Goal: Register for event/course

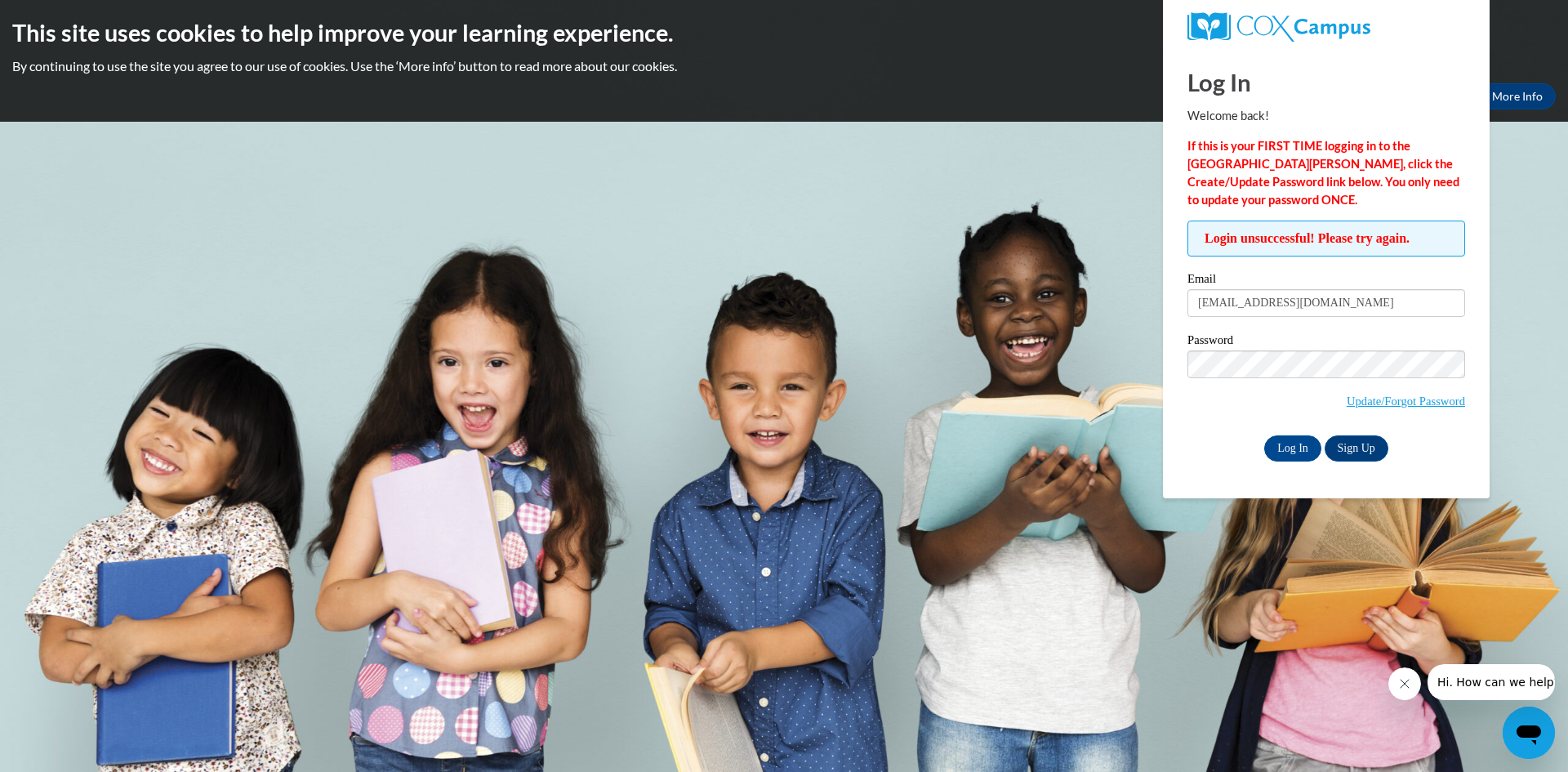
click at [1275, 347] on label "Password" at bounding box center [1326, 342] width 278 height 16
click at [1264, 435] on input "Log In" at bounding box center [1292, 448] width 57 height 26
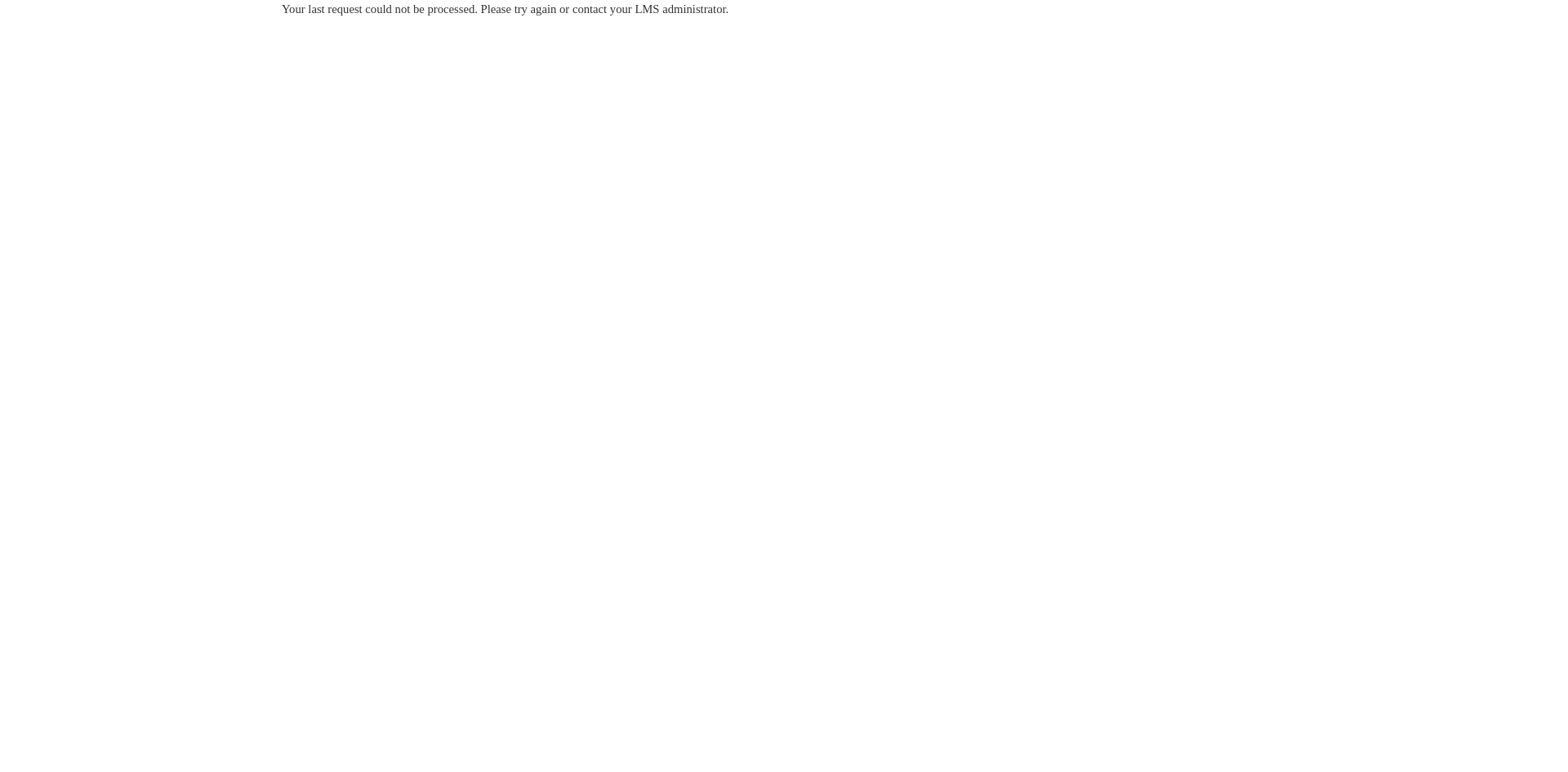
click at [476, 251] on body "Your last request could not be processed. Please try again or contact your LMS …" at bounding box center [784, 386] width 1568 height 772
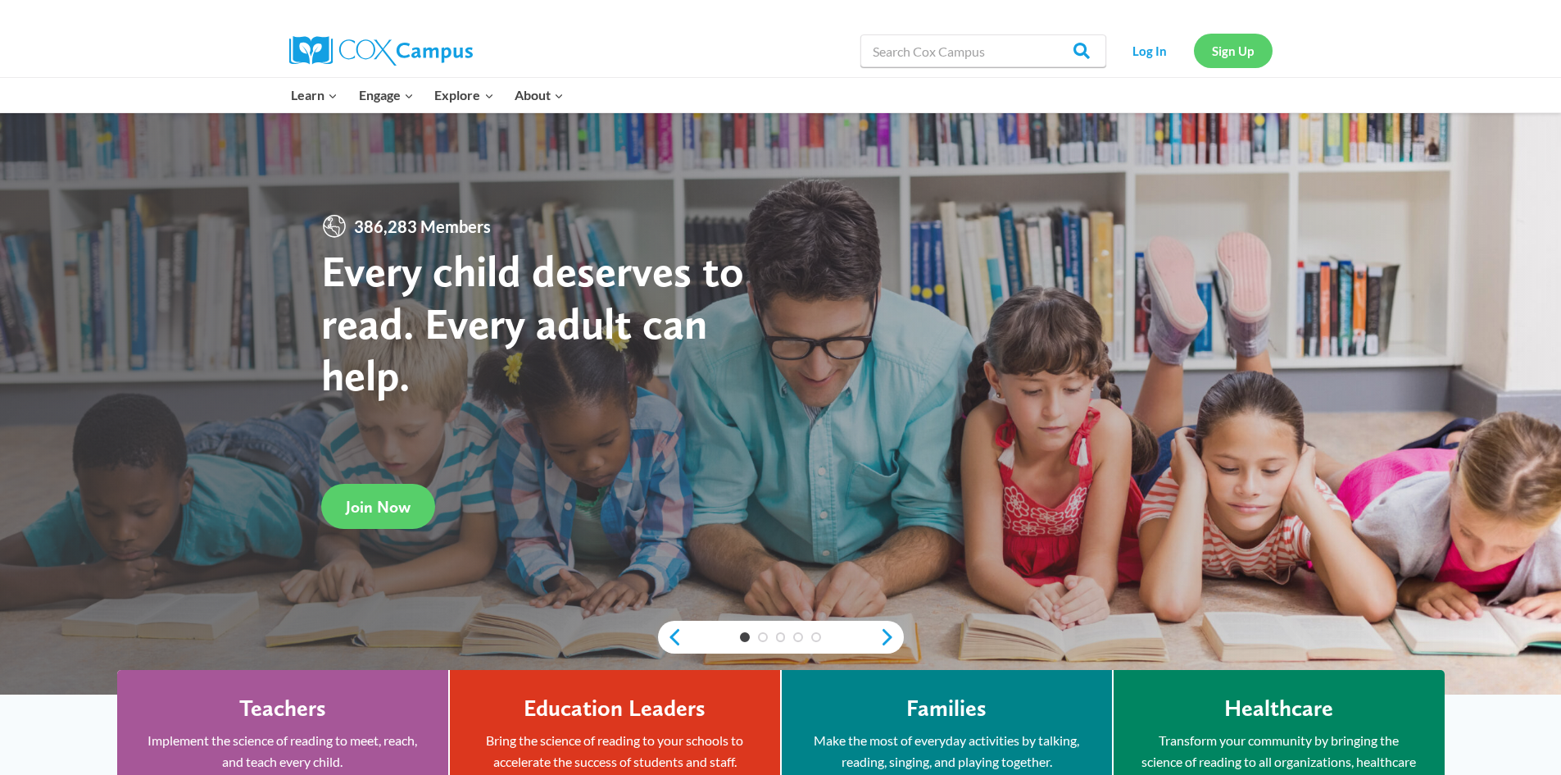
click at [1255, 54] on link "Sign Up" at bounding box center [1233, 51] width 79 height 34
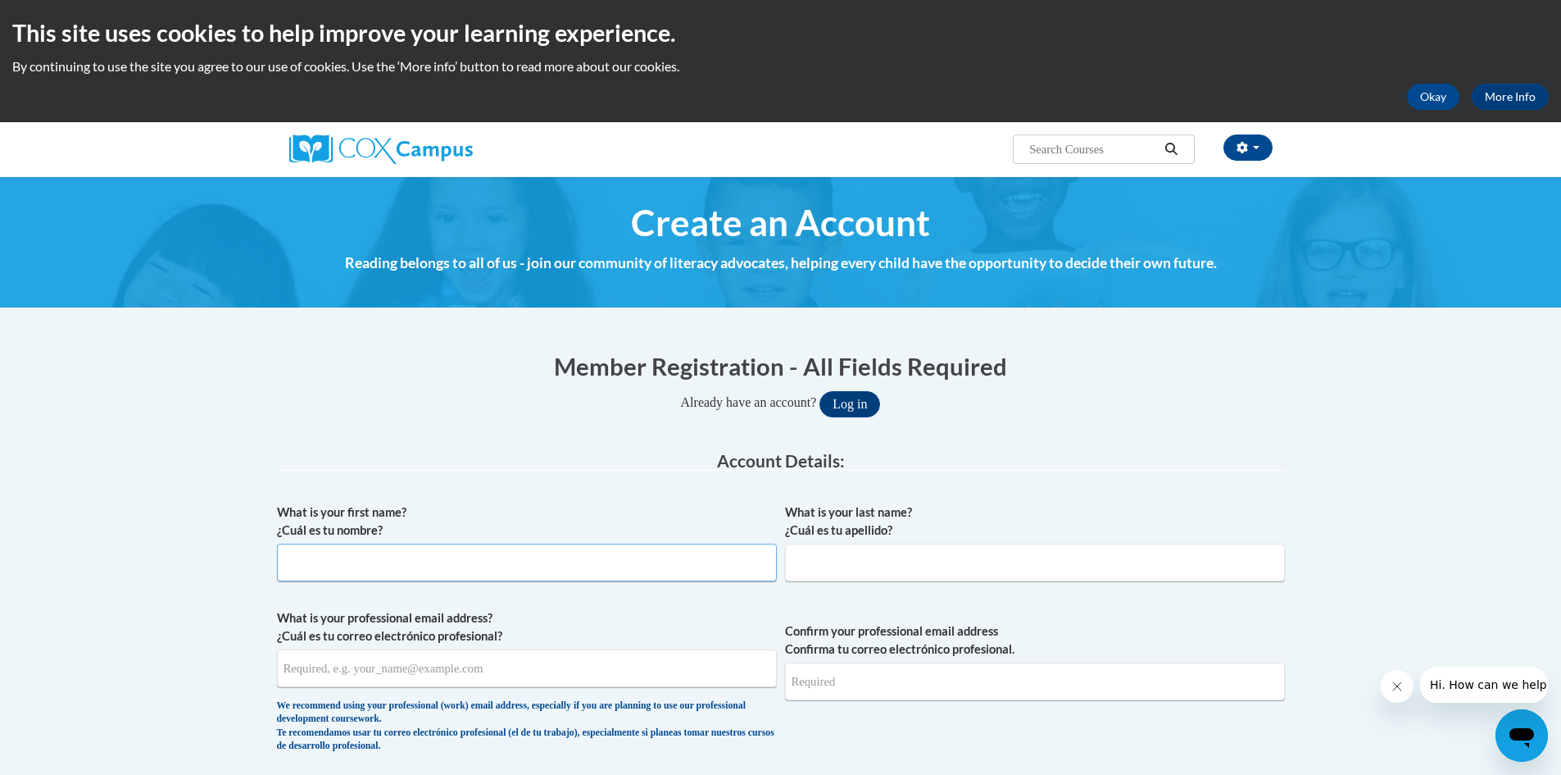
click at [545, 572] on input "What is your first name? ¿Cuál es tu nombre?" at bounding box center [527, 562] width 500 height 38
type input "L"
type input "[PERSON_NAME]"
click at [563, 570] on input "What is your first name? ¿Cuál es tu nombre?" at bounding box center [527, 562] width 500 height 38
type input "Laura"
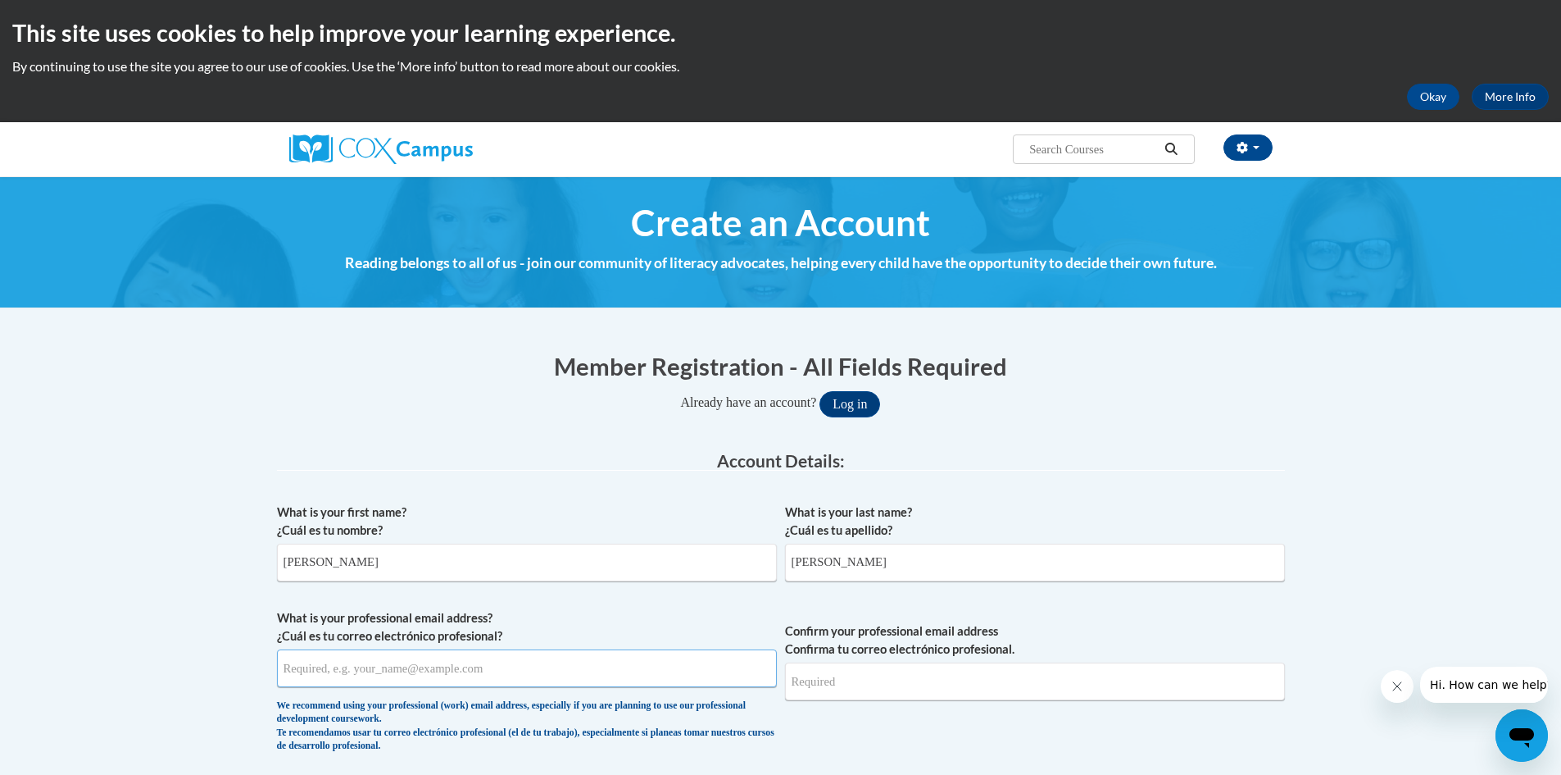
click at [441, 661] on input "What is your professional email address? ¿Cuál es tu correo electrónico profesi…" at bounding box center [527, 668] width 500 height 38
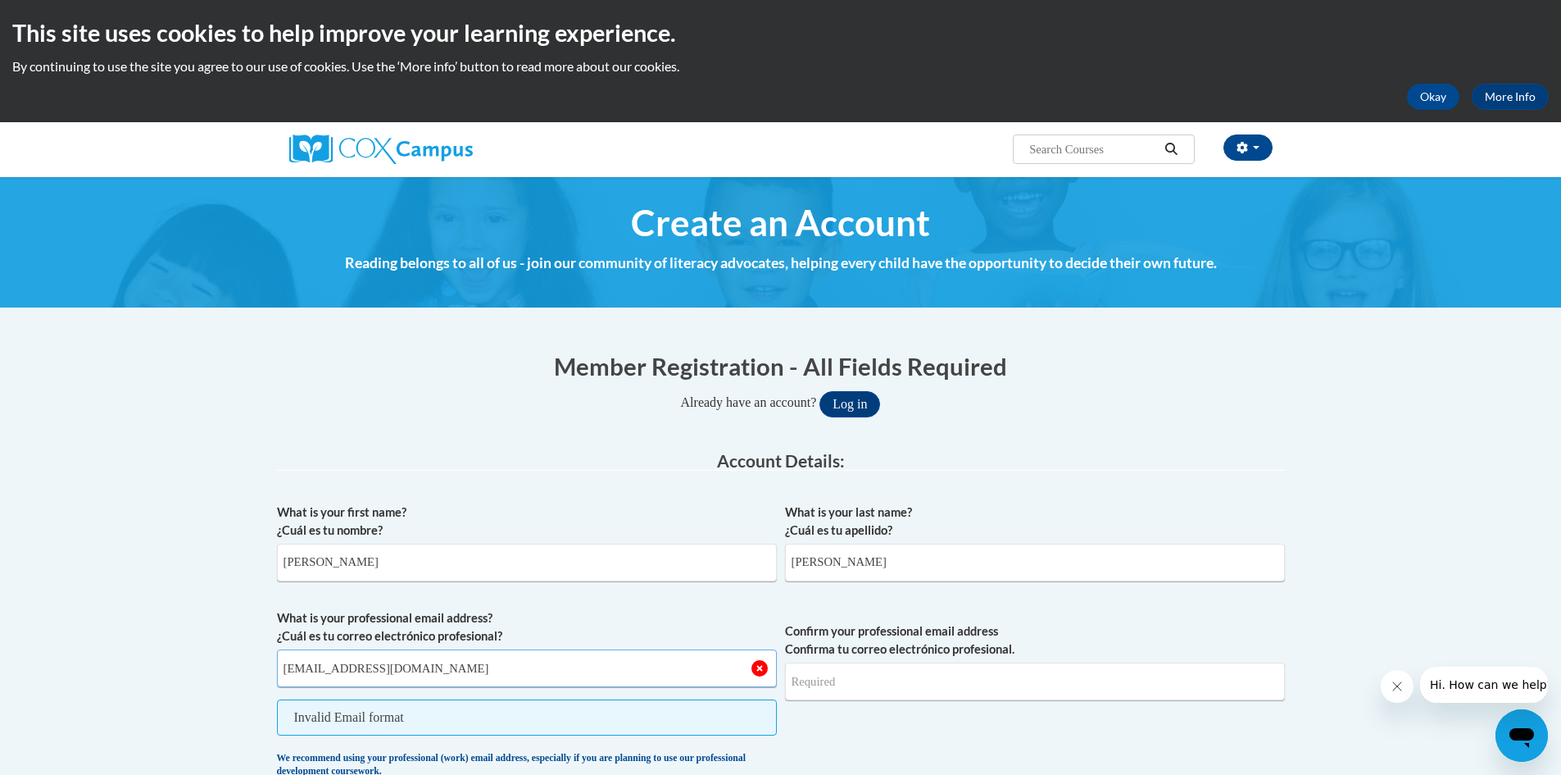
type input "lauraawolcott@gmail.com"
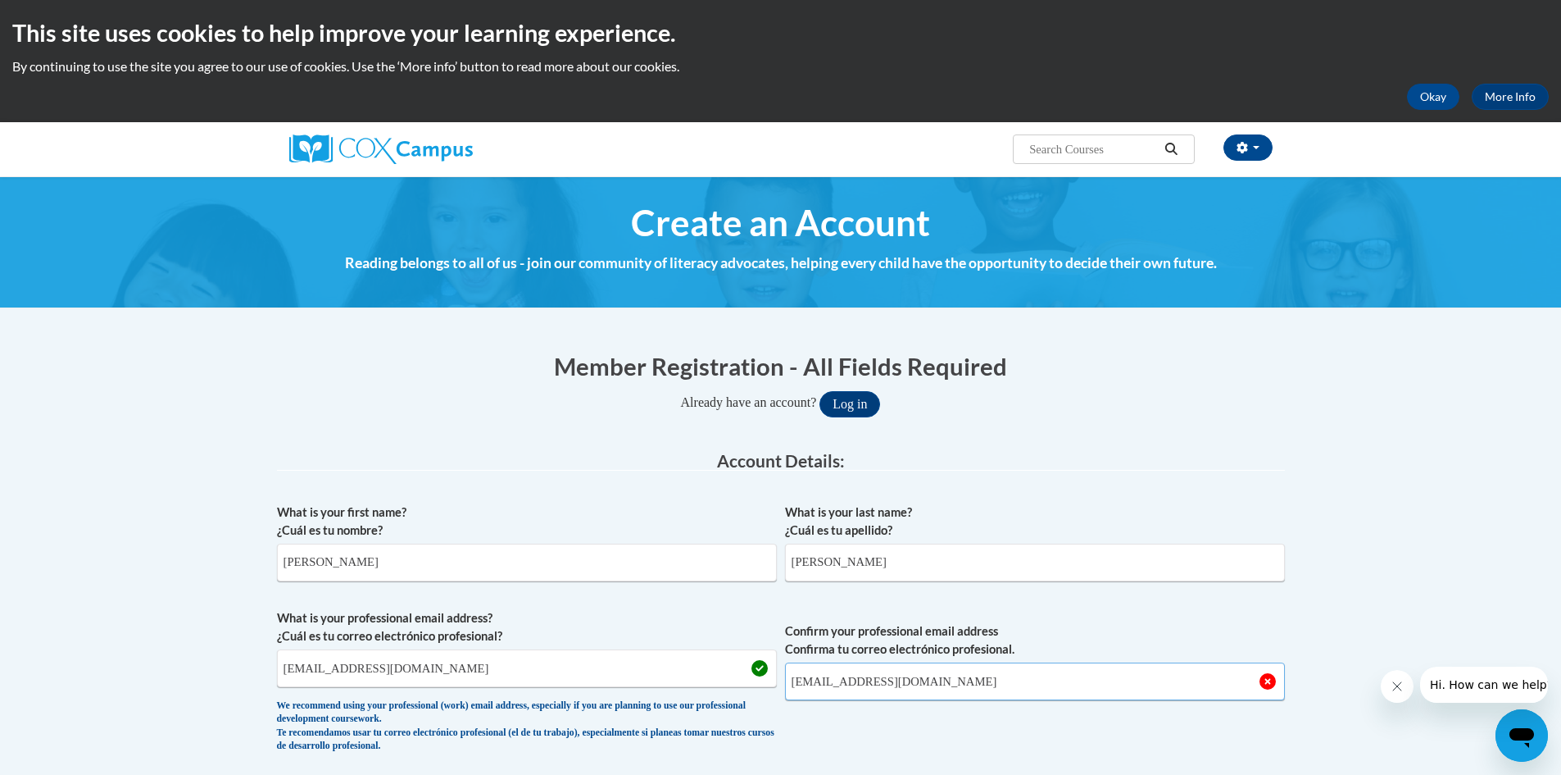
type input "lauraawolcott@gmail.com"
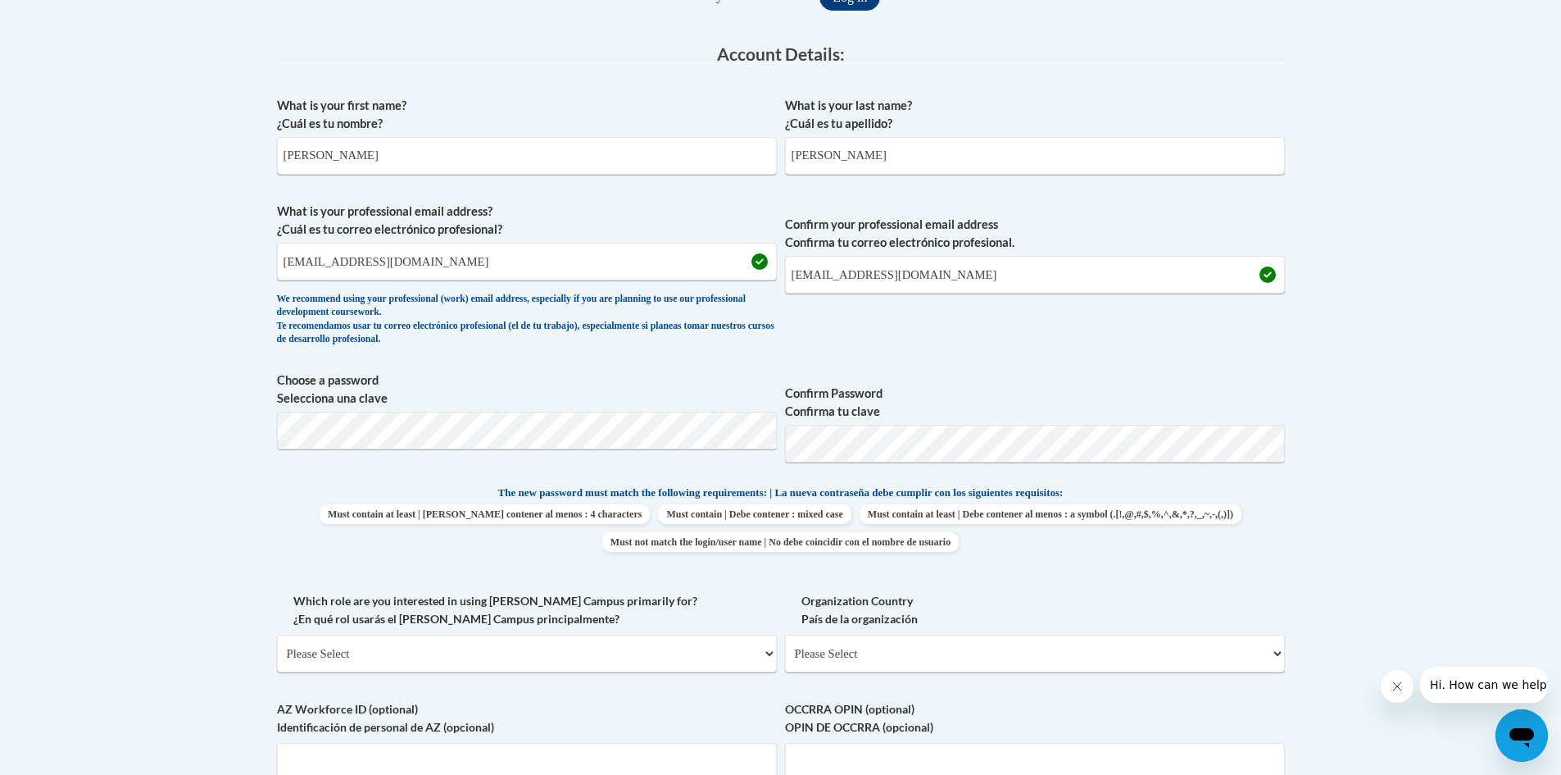
scroll to position [410, 0]
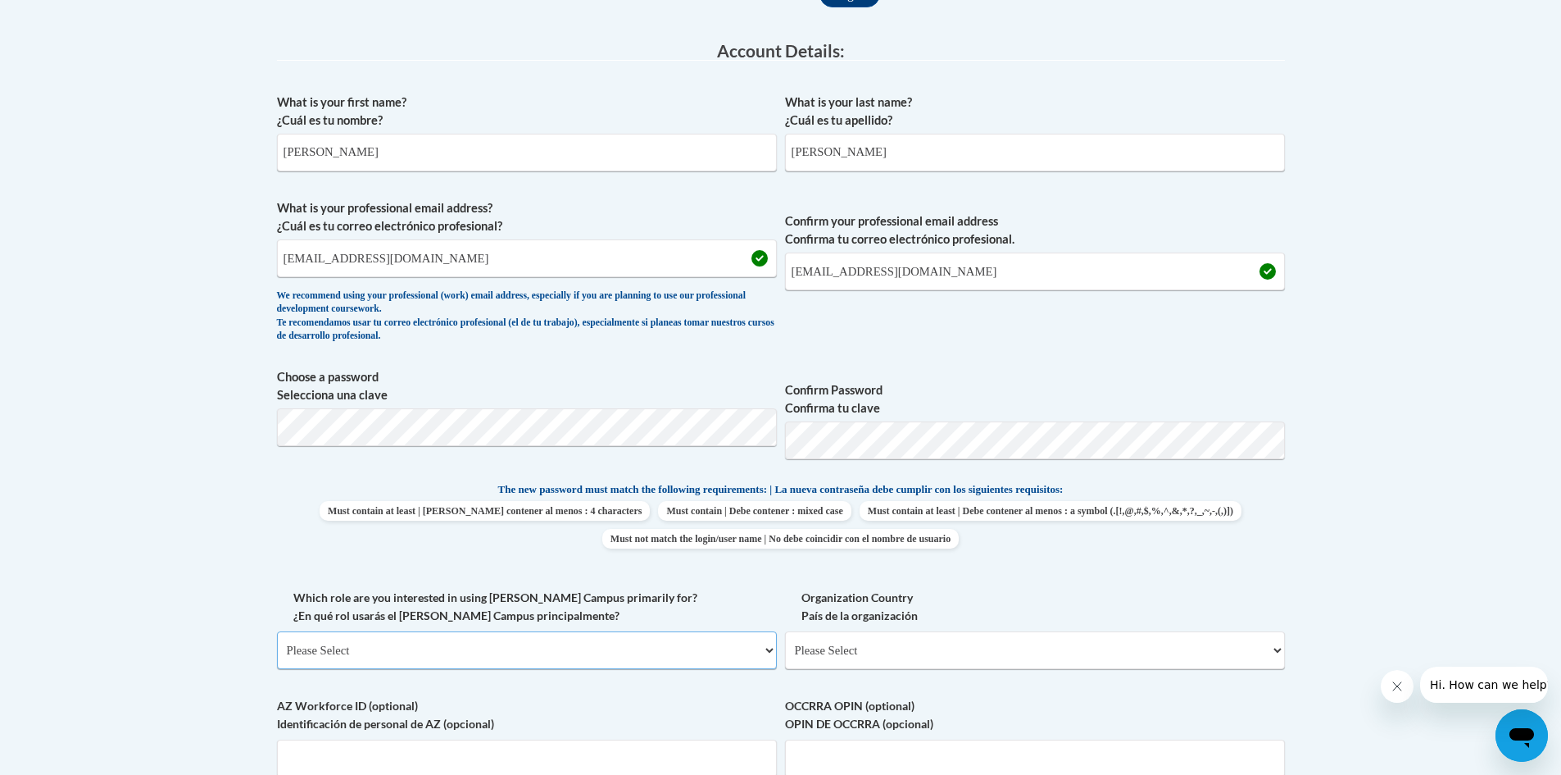
click at [358, 658] on select "Please Select College/University | Colegio/Universidad Community/Nonprofit Part…" at bounding box center [527, 650] width 500 height 38
select select "fbf2d438-af2f-41f8-98f1-81c410e29de3"
click at [277, 631] on select "Please Select College/University | Colegio/Universidad Community/Nonprofit Part…" at bounding box center [527, 650] width 500 height 38
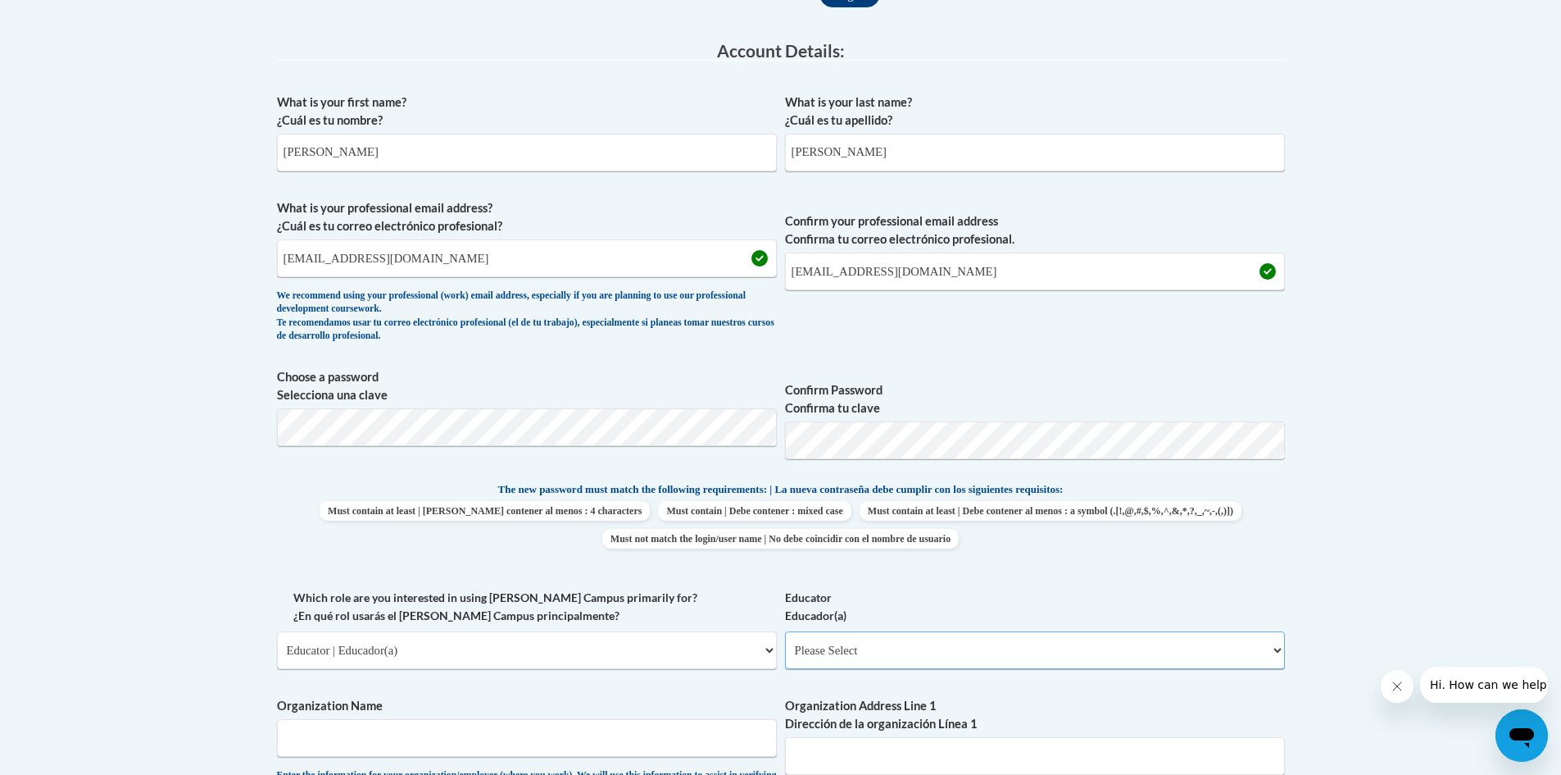
click at [999, 652] on select "Please Select Early Learning/Daycare Teacher/Family Home Care Provider | Maestr…" at bounding box center [1035, 650] width 500 height 38
select select "5e2af403-4f2c-4e49-a02f-103e55d7b75b"
click at [785, 631] on select "Please Select Early Learning/Daycare Teacher/Family Home Care Provider | Maestr…" at bounding box center [1035, 650] width 500 height 38
click at [996, 649] on select "Please Select Early Learning/Daycare Teacher/Family Home Care Provider | Maestr…" at bounding box center [1035, 650] width 500 height 38
click at [785, 631] on select "Please Select Early Learning/Daycare Teacher/Family Home Care Provider | Maestr…" at bounding box center [1035, 650] width 500 height 38
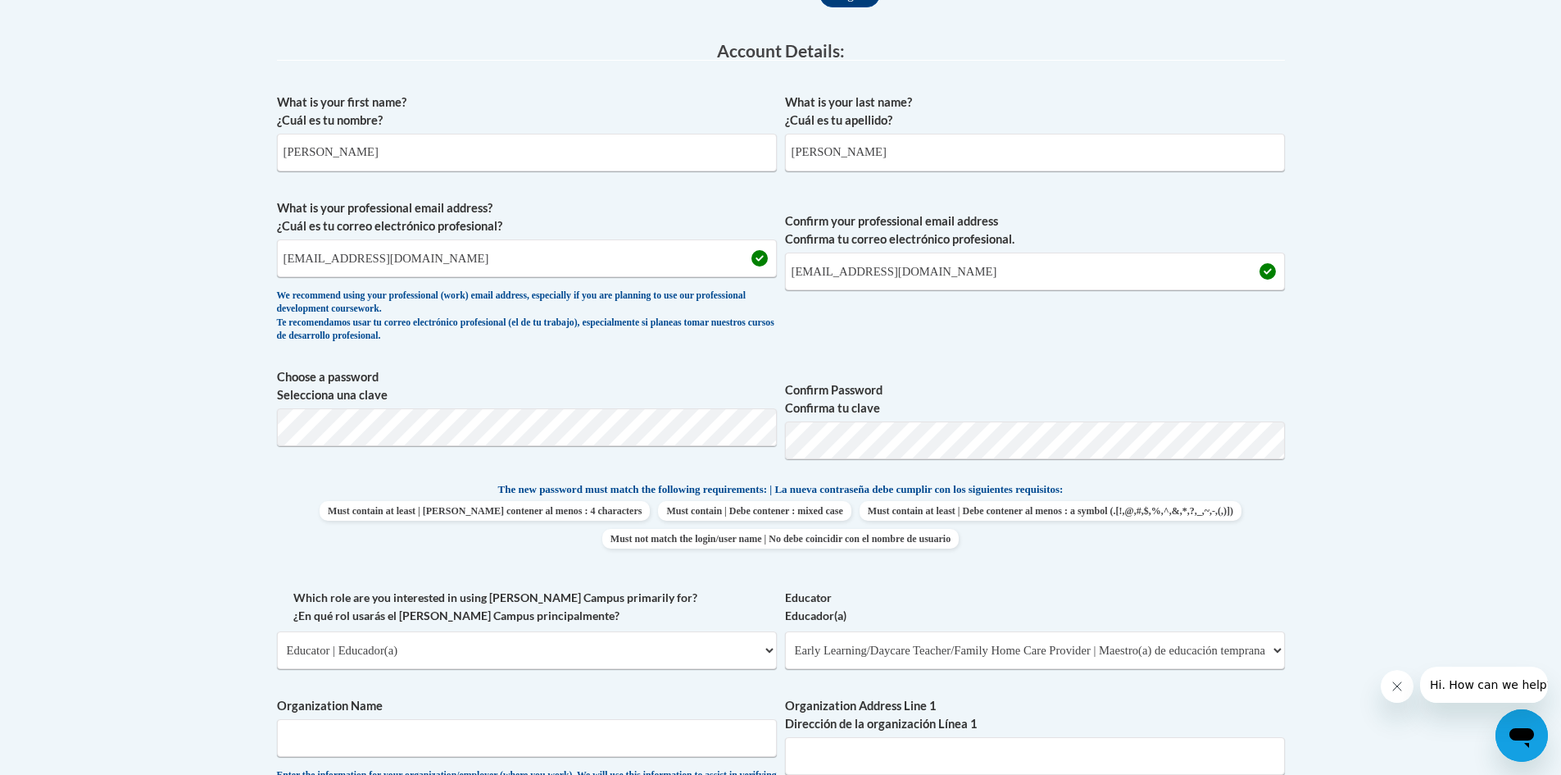
click at [41, 479] on body "This site uses cookies to help improve your learning experience. By continuing …" at bounding box center [780, 720] width 1561 height 2260
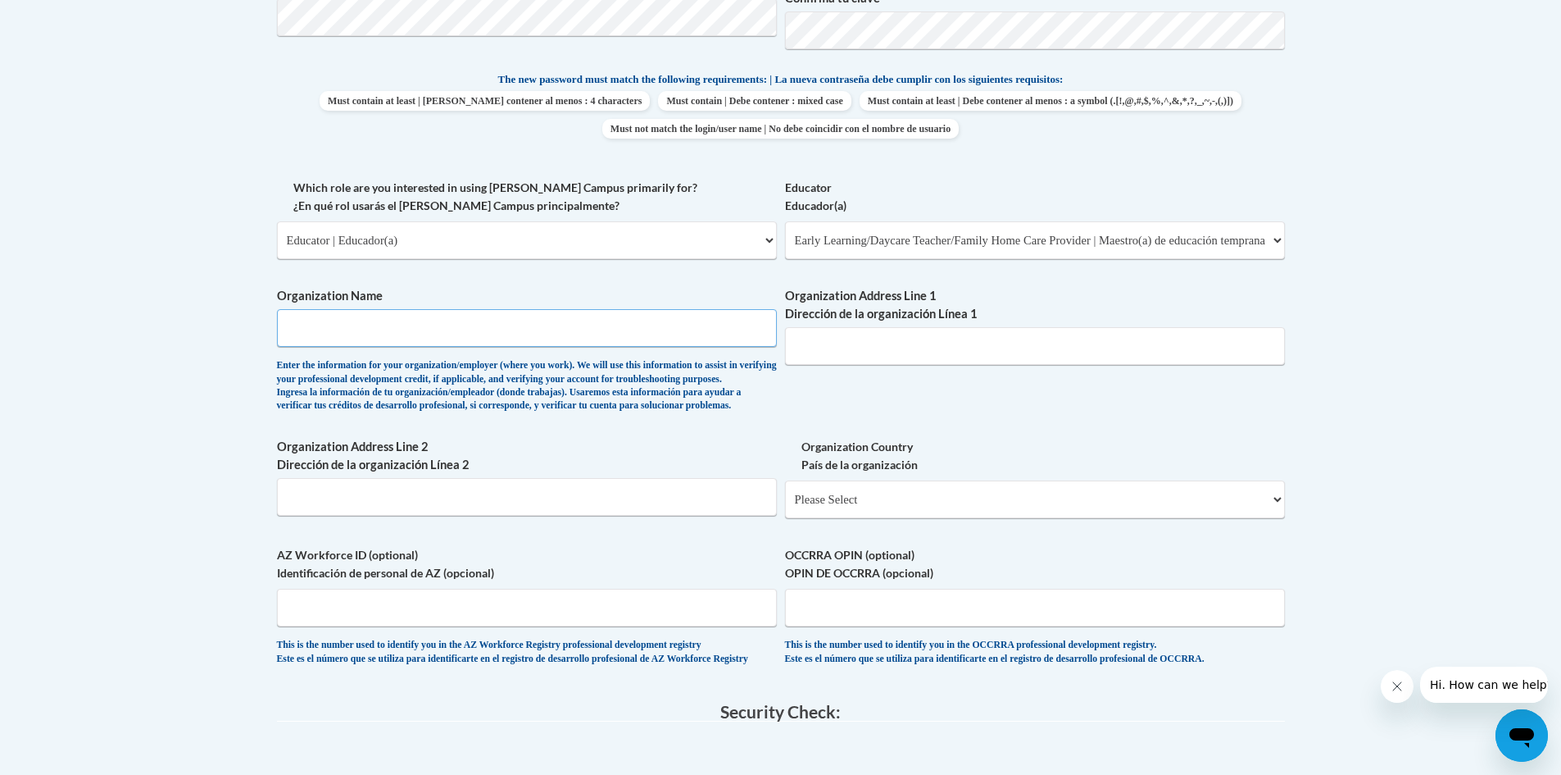
click at [418, 324] on input "Organization Name" at bounding box center [527, 328] width 500 height 38
type input "The Preschool @ first Ridgeland"
type input "302 West Jackson Street"
click at [134, 560] on body "This site uses cookies to help improve your learning experience. By continuing …" at bounding box center [780, 310] width 1561 height 2260
click at [961, 513] on select "Please Select United States | Estados Unidos Outside of the United States | Fue…" at bounding box center [1035, 499] width 500 height 38
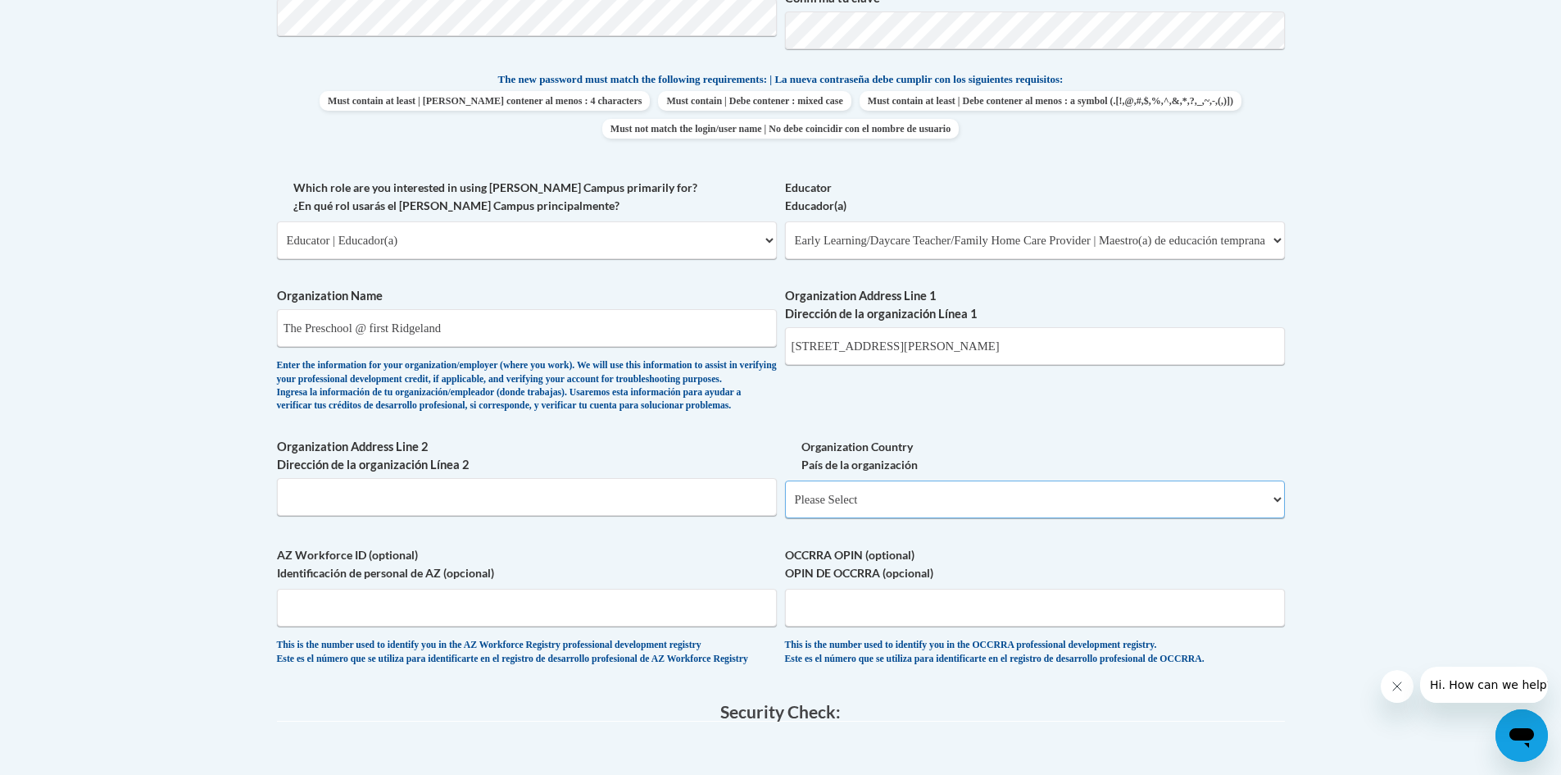
select select "ad49bcad-a171-4b2e-b99c-48b446064914"
click at [785, 507] on select "Please Select United States | Estados Unidos Outside of the United States | Fue…" at bounding box center [1035, 499] width 500 height 38
select select
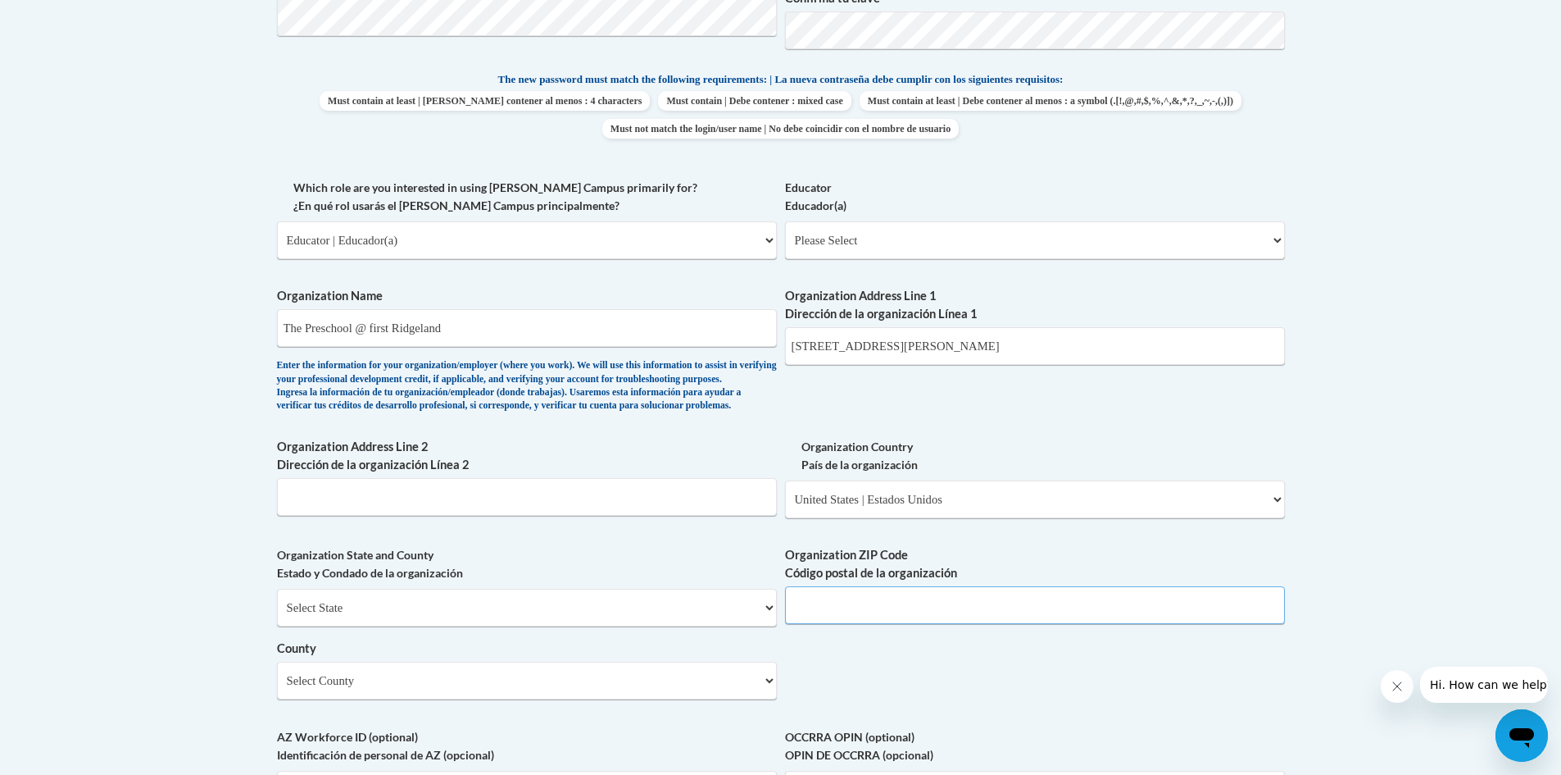
click at [850, 624] on input "Organization ZIP Code Código postal de la organización" at bounding box center [1035, 605] width 500 height 38
type input "39157"
click at [151, 443] on body "This site uses cookies to help improve your learning experience. By continuing …" at bounding box center [780, 401] width 1561 height 2442
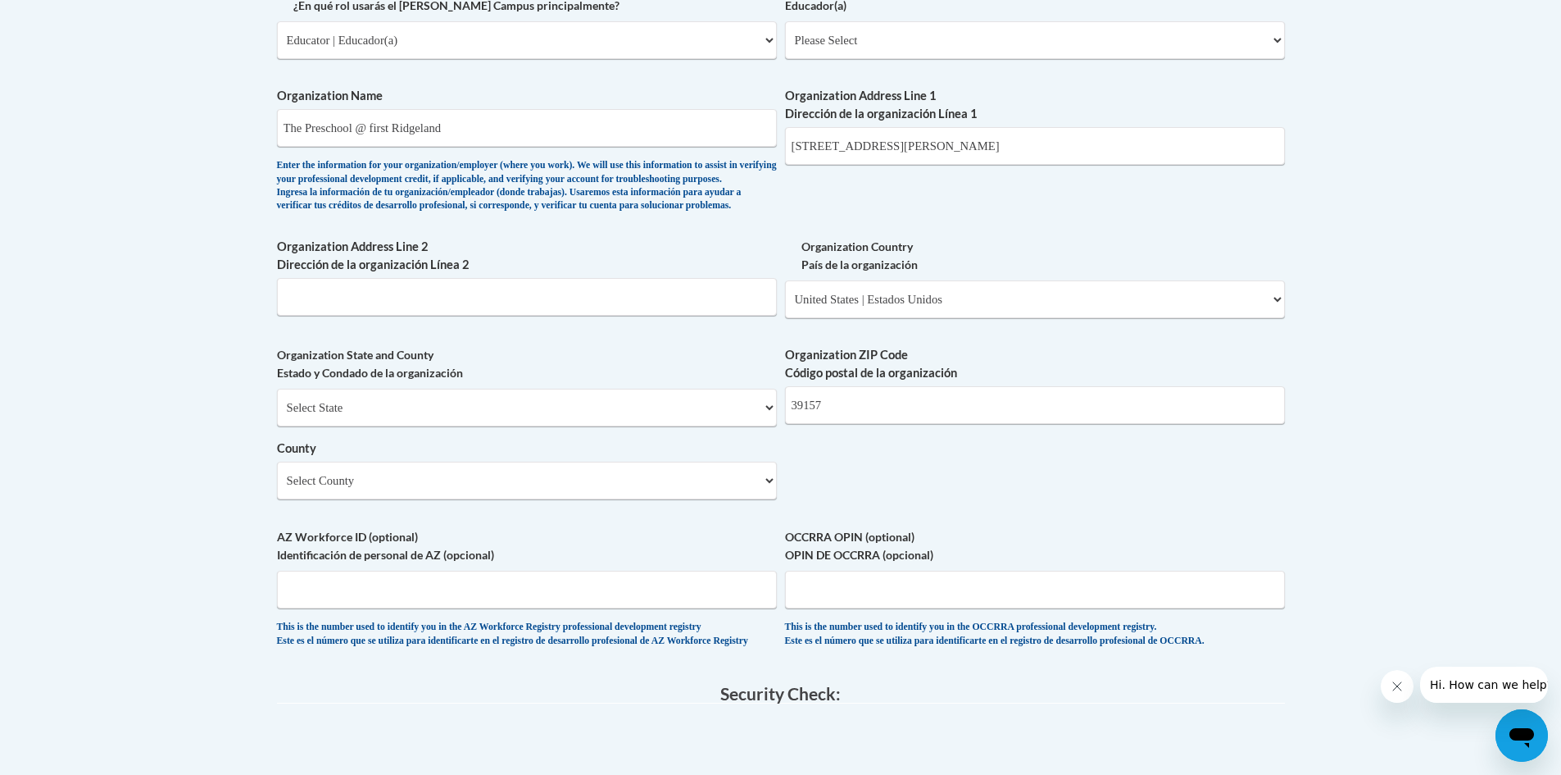
scroll to position [1148, 0]
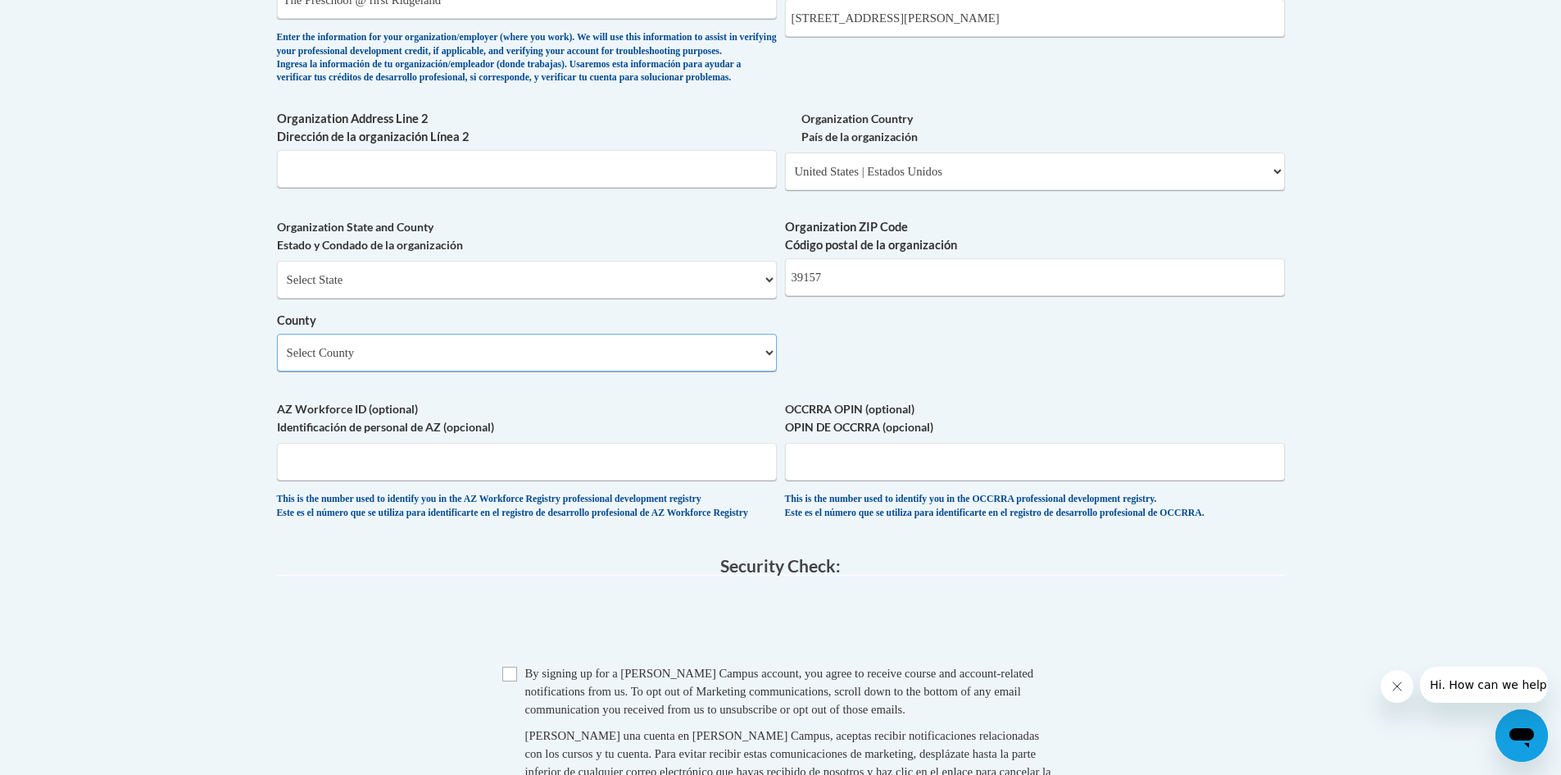
drag, startPoint x: 470, startPoint y: 389, endPoint x: 448, endPoint y: 393, distance: 21.9
click at [470, 371] on select "Select County Adams Alcorn Amite Attala Benton Bolivar Calhoun Carroll Chickasa…" at bounding box center [527, 353] width 500 height 38
select select "Madison"
click at [277, 361] on select "Select County Adams Alcorn Amite Attala Benton Bolivar Calhoun Carroll Chickasa…" at bounding box center [527, 353] width 500 height 38
click at [405, 480] on input "AZ Workforce ID (optional) Identificación de personal de AZ (opcional)" at bounding box center [527, 462] width 500 height 38
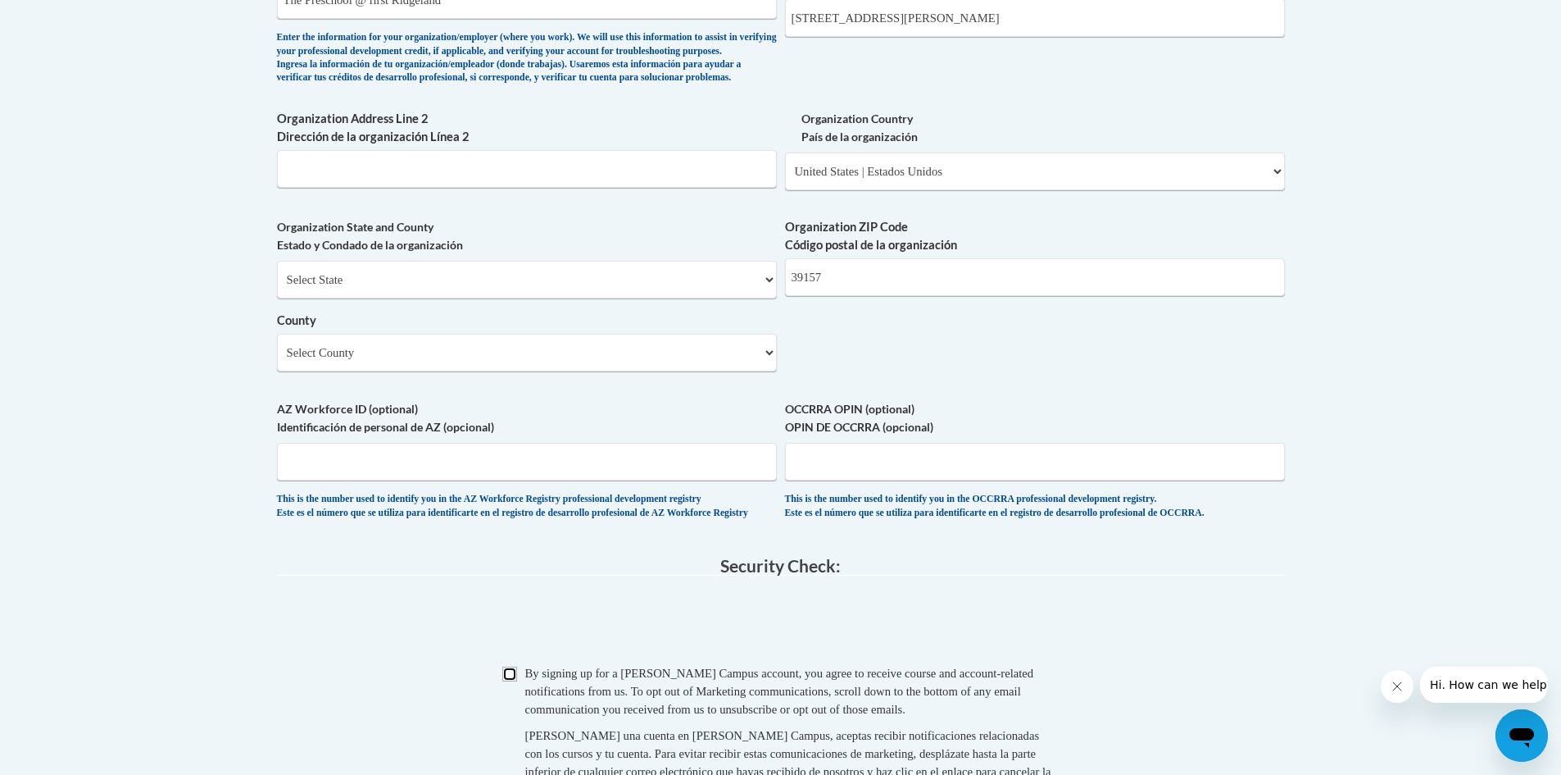
click at [515, 681] on input "Checkbox" at bounding box center [509, 673] width 15 height 15
checkbox input "true"
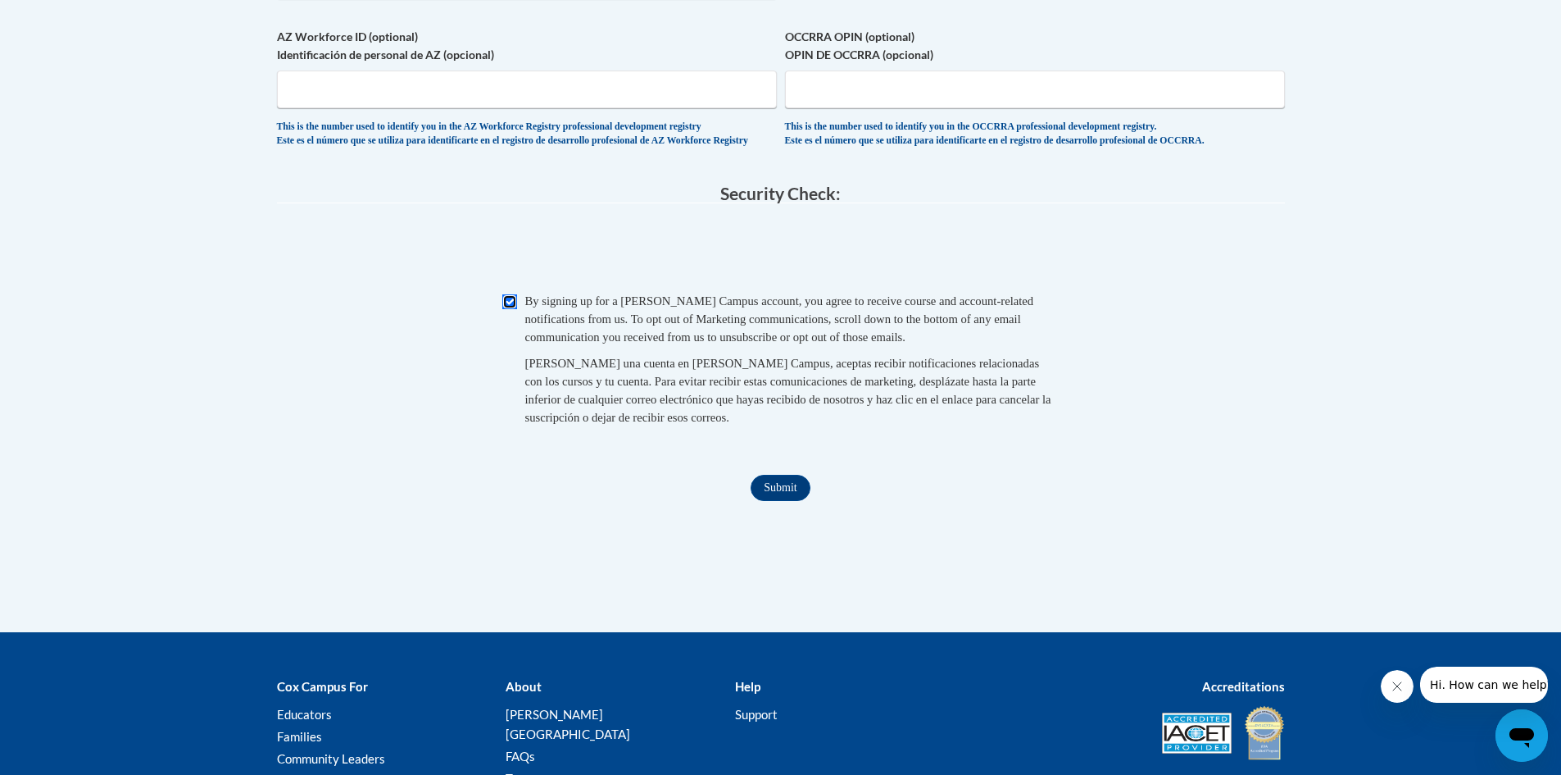
scroll to position [1688, 0]
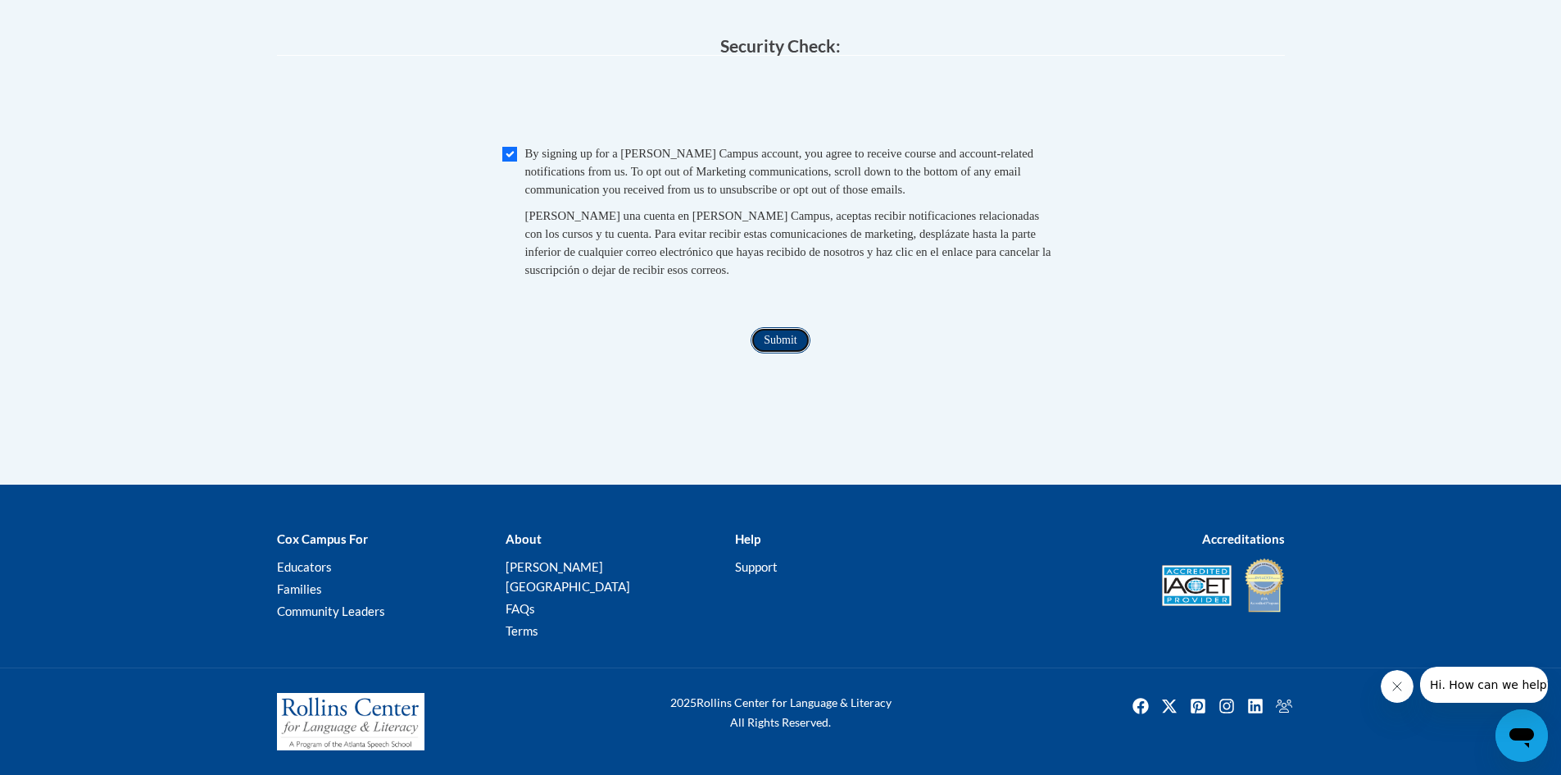
click at [779, 353] on input "Submit" at bounding box center [780, 340] width 59 height 26
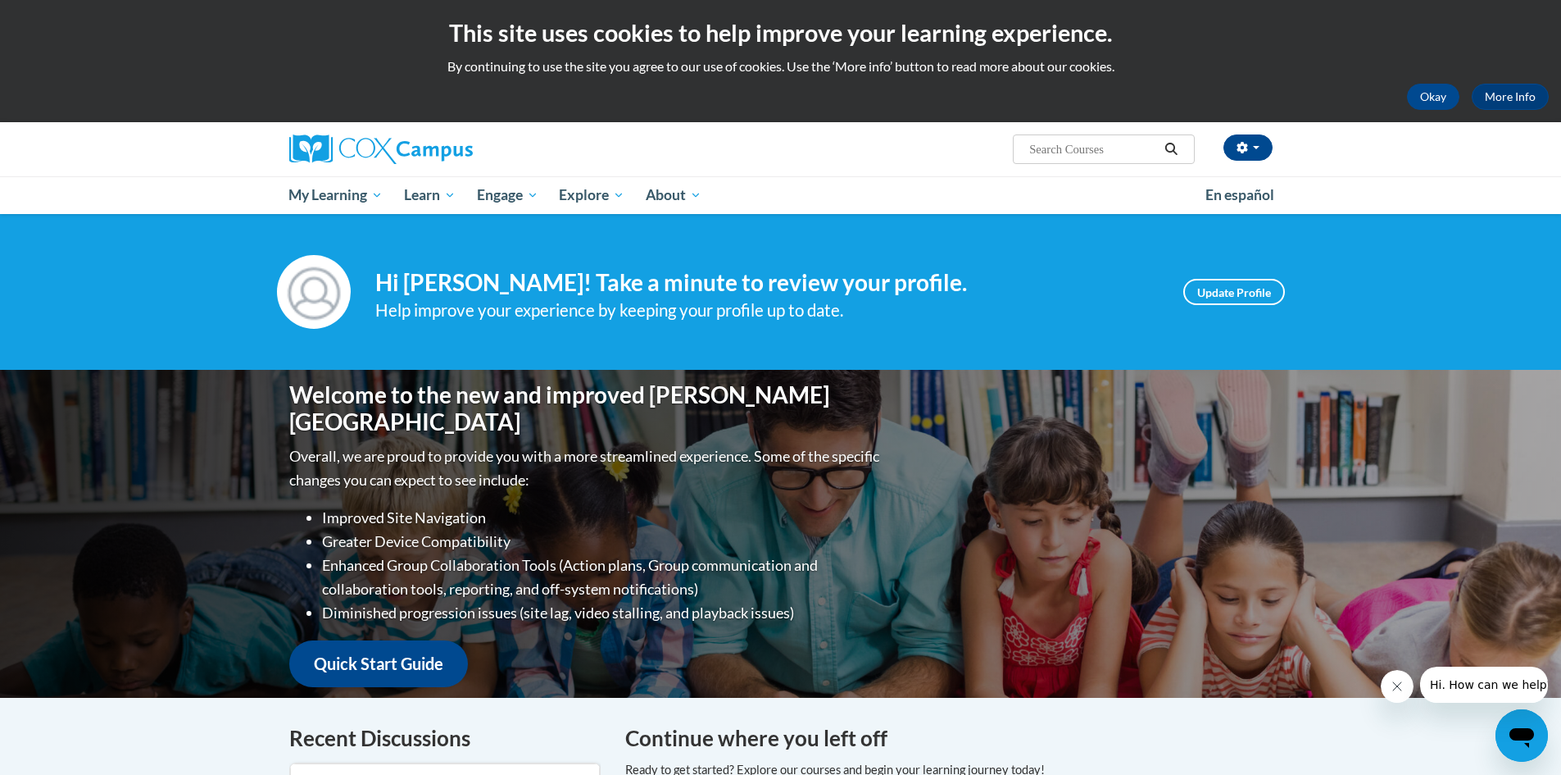
click at [233, 274] on div "Your profile Hi [PERSON_NAME]! Take a minute to review your profile. Help impro…" at bounding box center [780, 292] width 1561 height 156
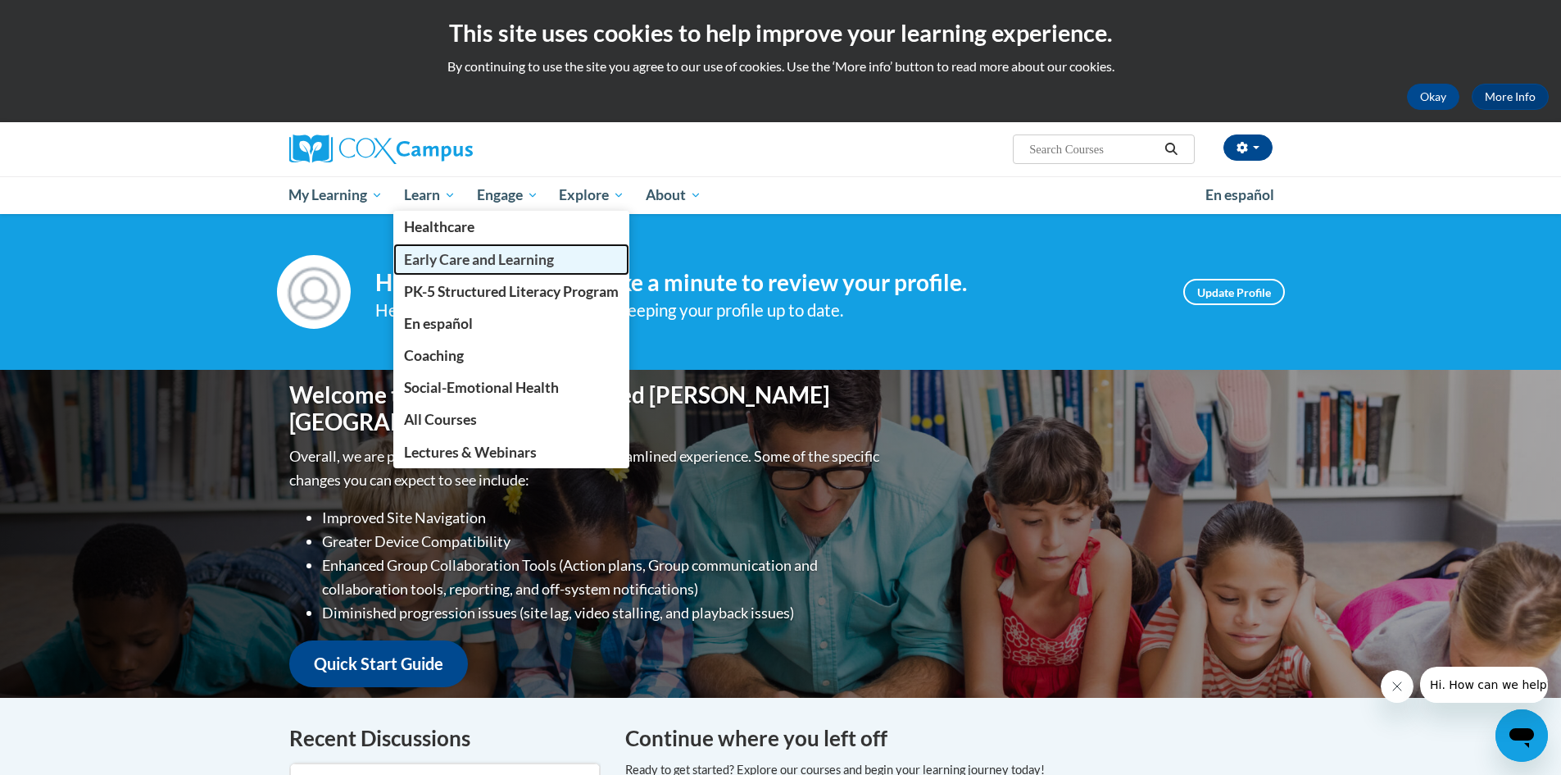
click at [434, 249] on link "Early Care and Learning" at bounding box center [511, 259] width 236 height 32
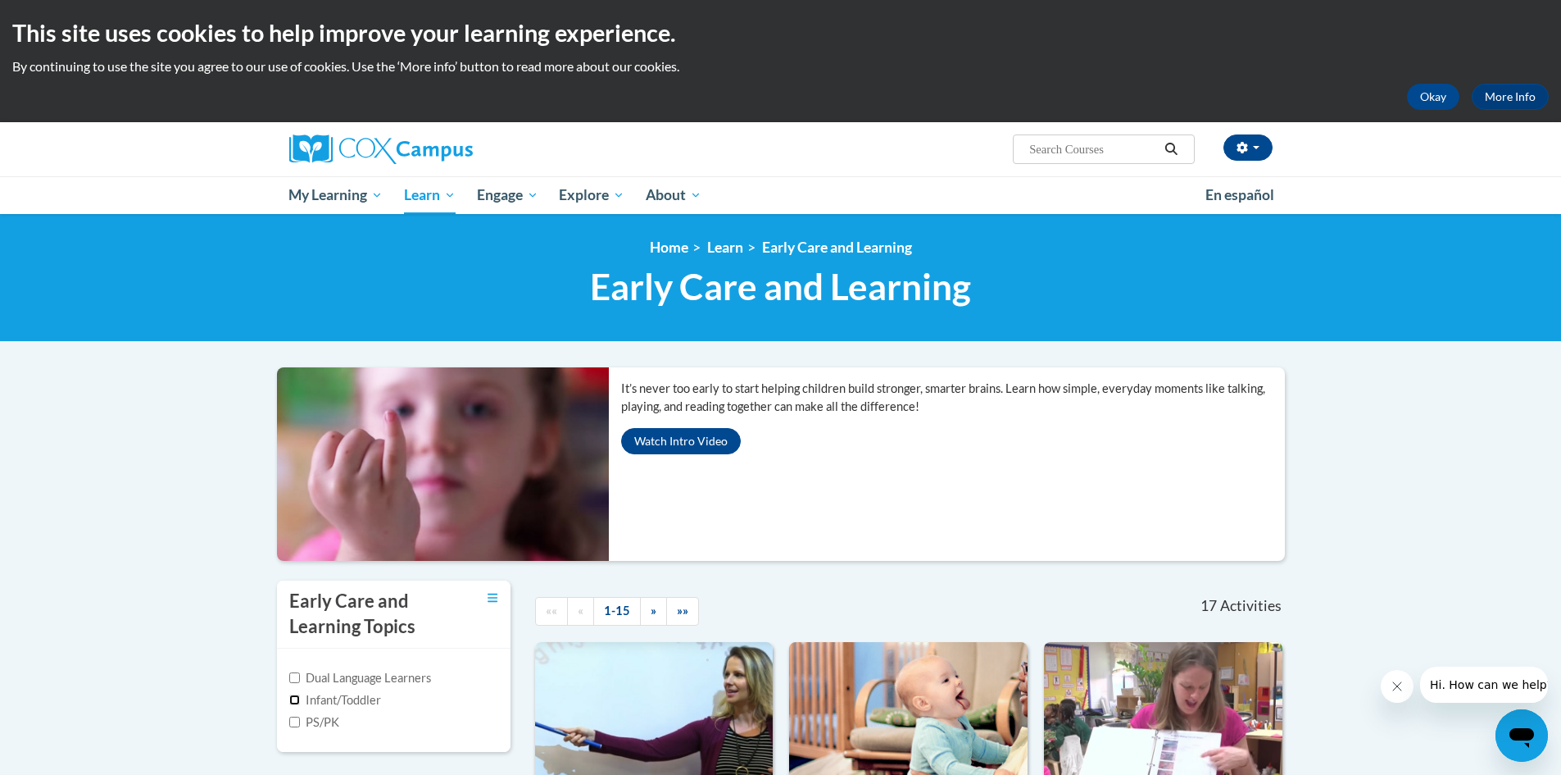
click at [294, 698] on input "Infant/Toddler" at bounding box center [294, 699] width 11 height 11
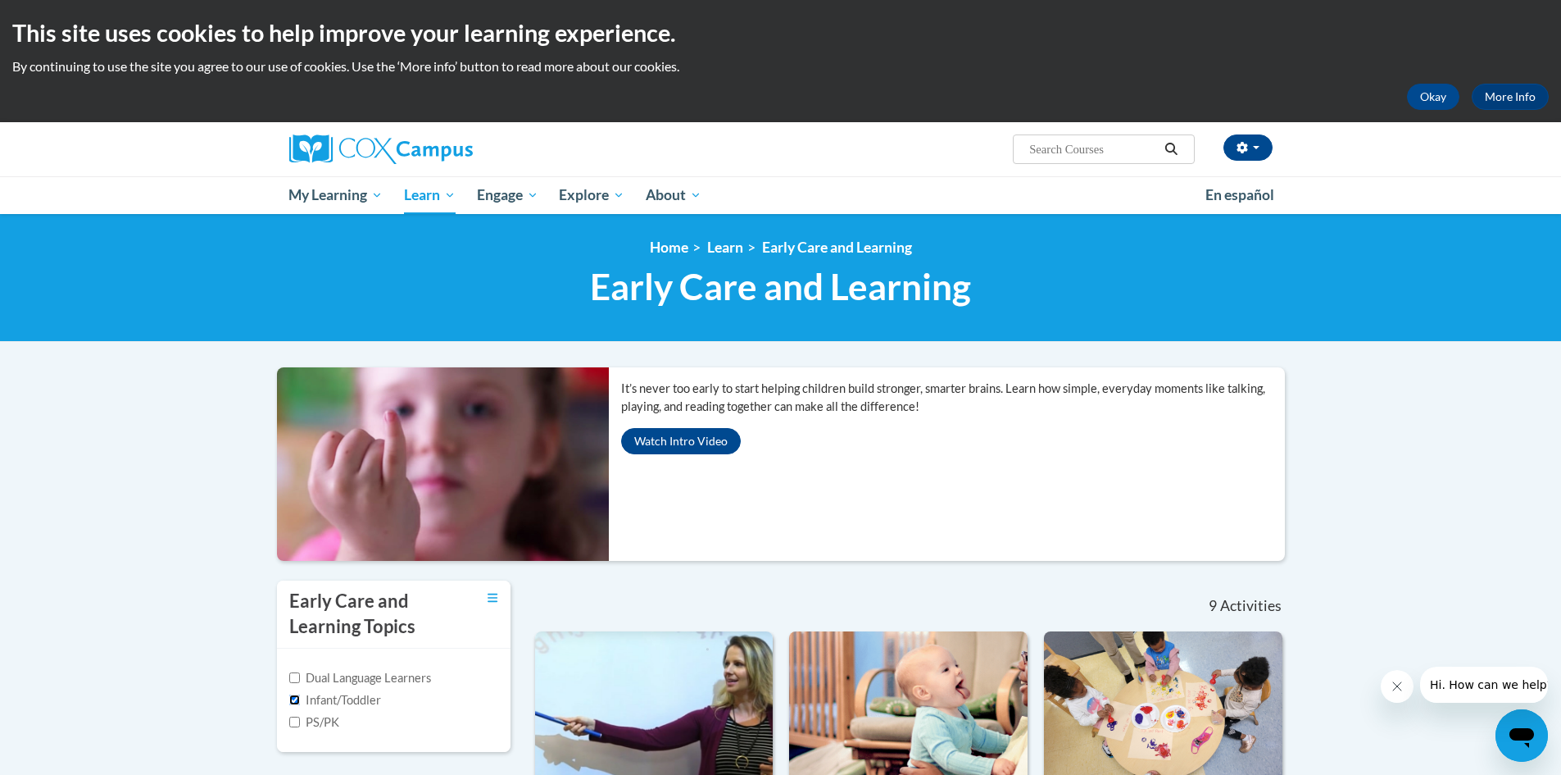
click at [296, 696] on input "Infant/Toddler" at bounding box center [294, 699] width 11 height 11
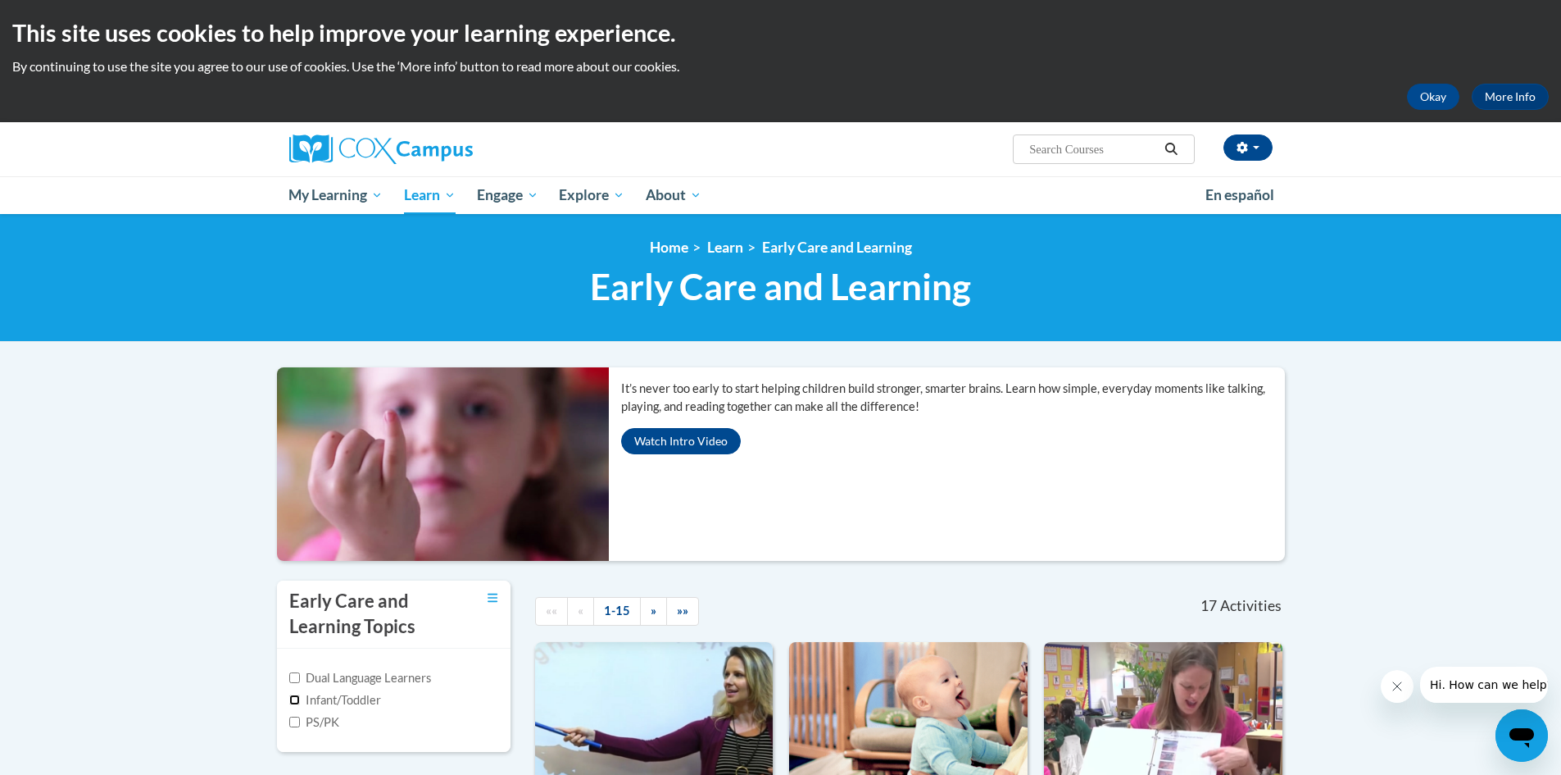
click at [293, 695] on input "Infant/Toddler" at bounding box center [294, 699] width 11 height 11
checkbox input "true"
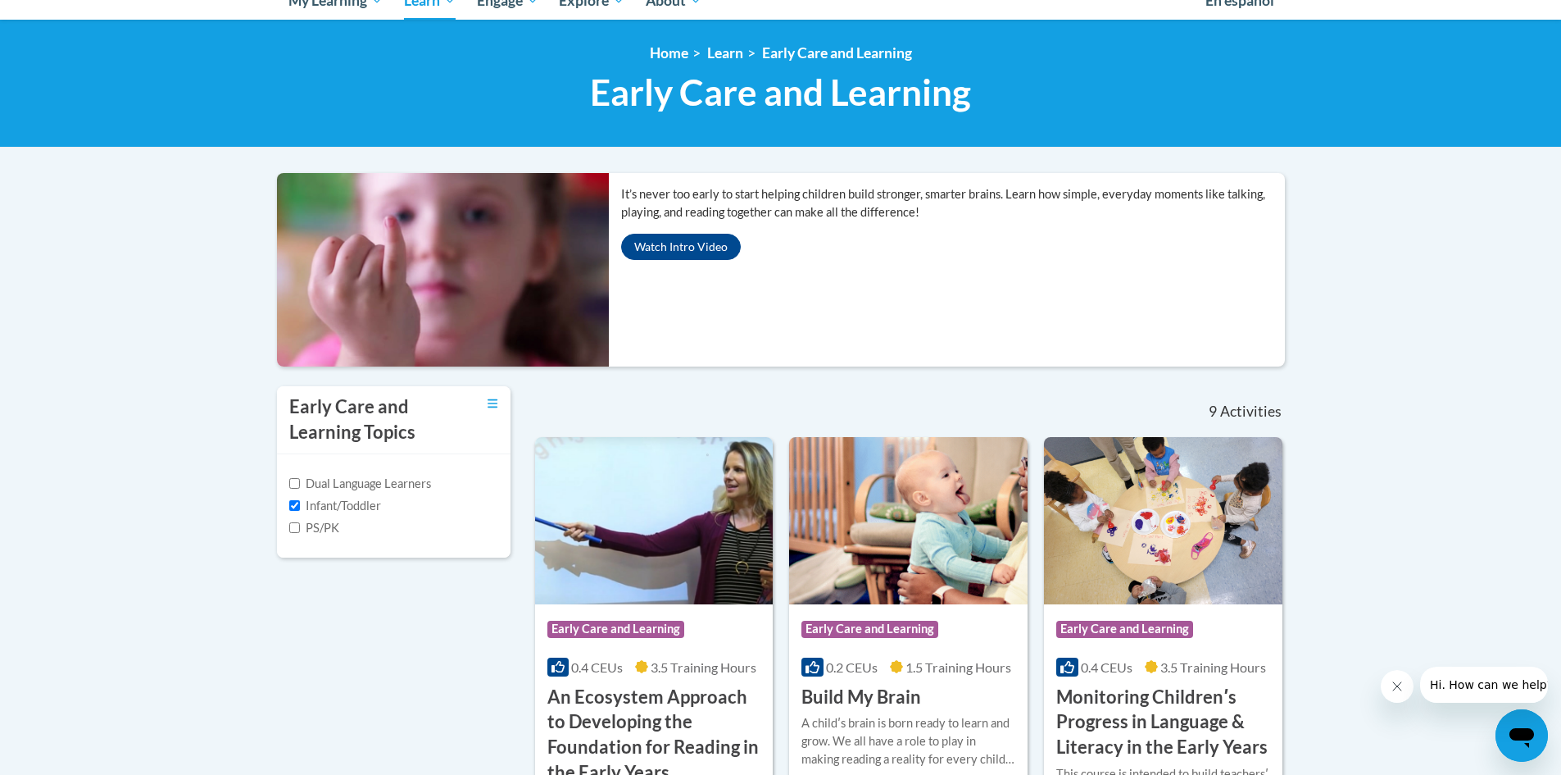
scroll to position [328, 0]
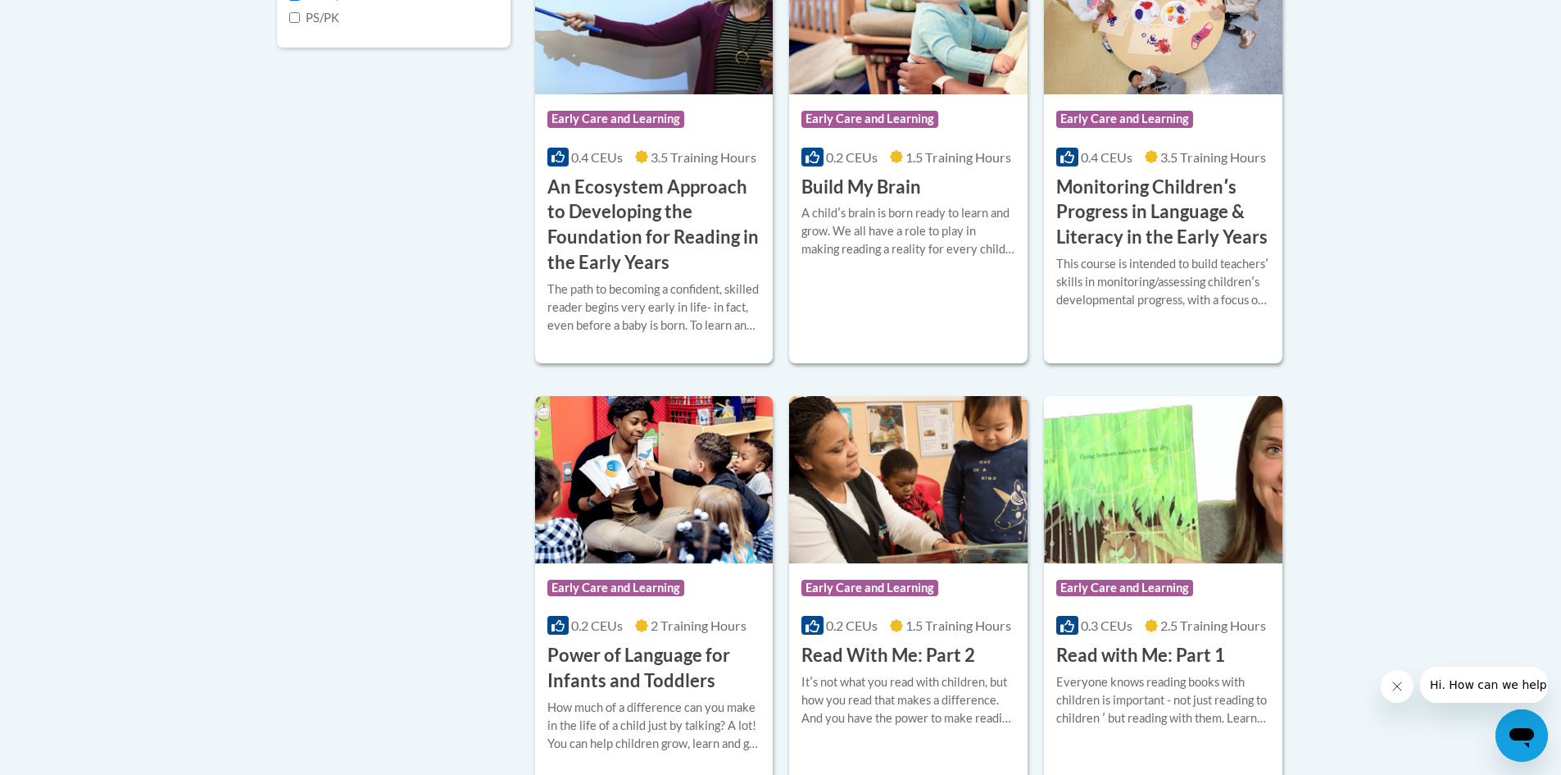
scroll to position [902, 0]
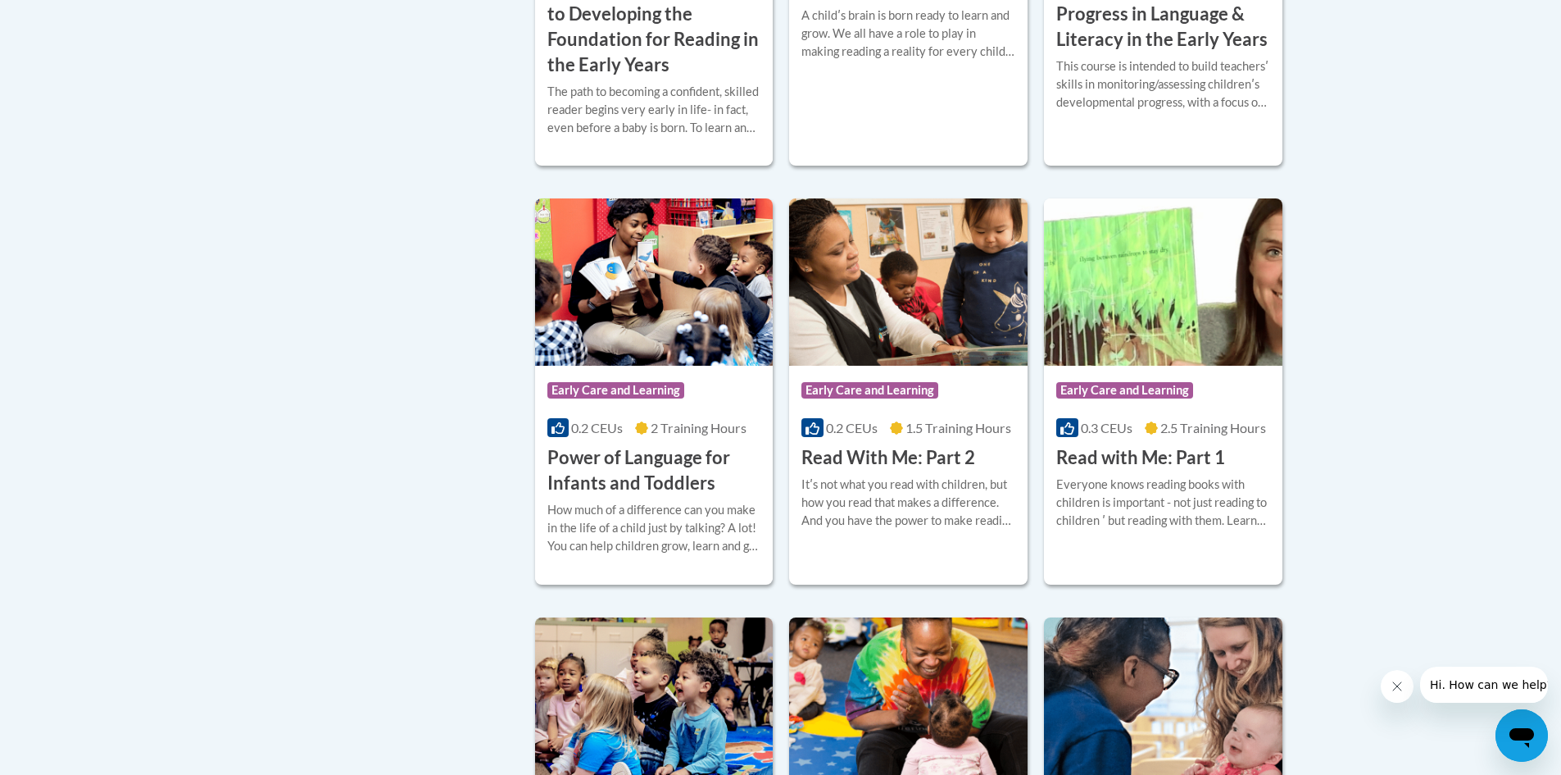
click at [492, 480] on div "Early Care and Learning Topics Dual Language Learners Infant/Toddler PS/PK «« «…" at bounding box center [781, 340] width 1033 height 1325
click at [188, 274] on body "This site uses cookies to help improve your learning experience. By continuing …" at bounding box center [780, 244] width 1561 height 2293
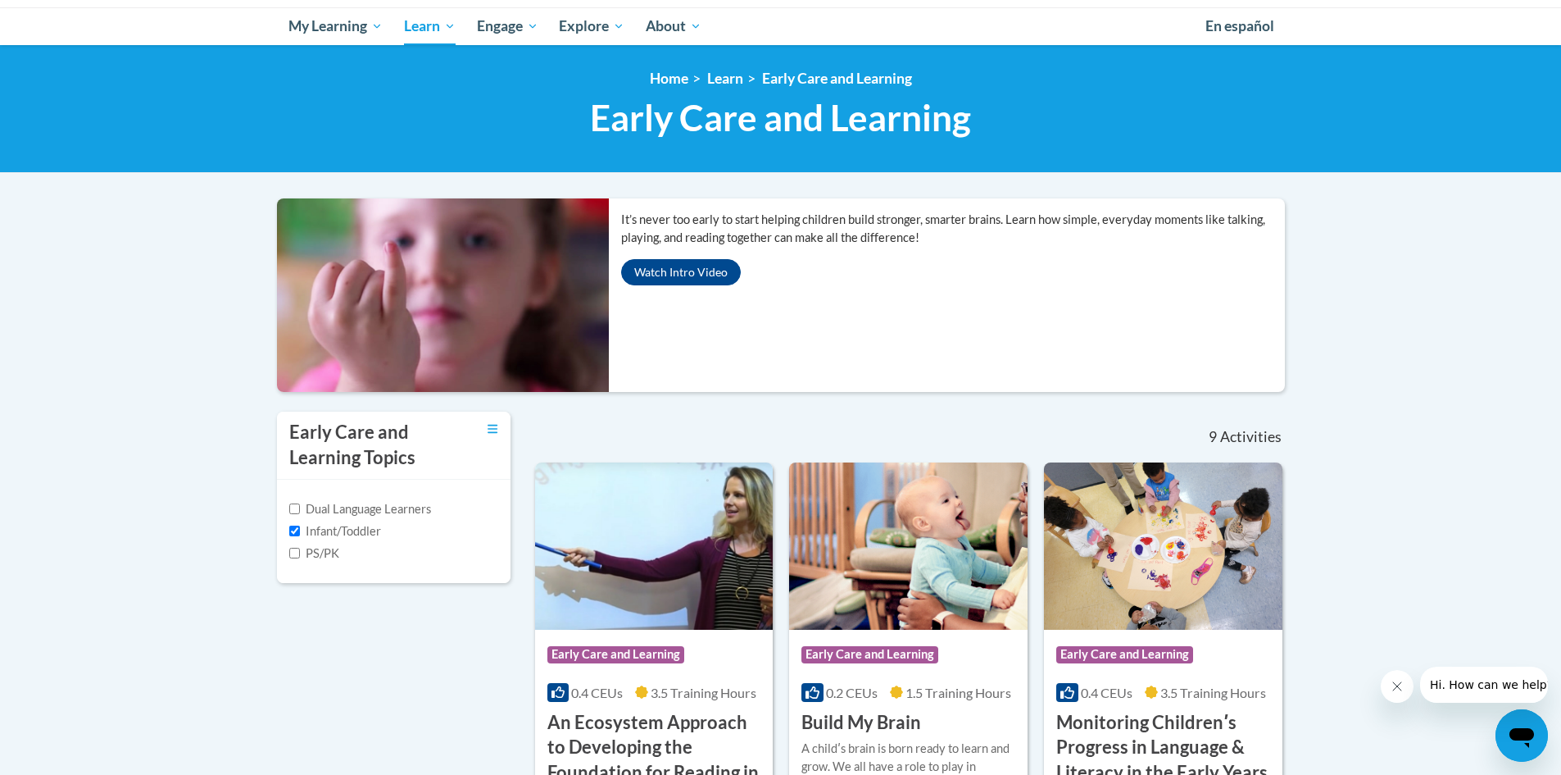
scroll to position [82, 0]
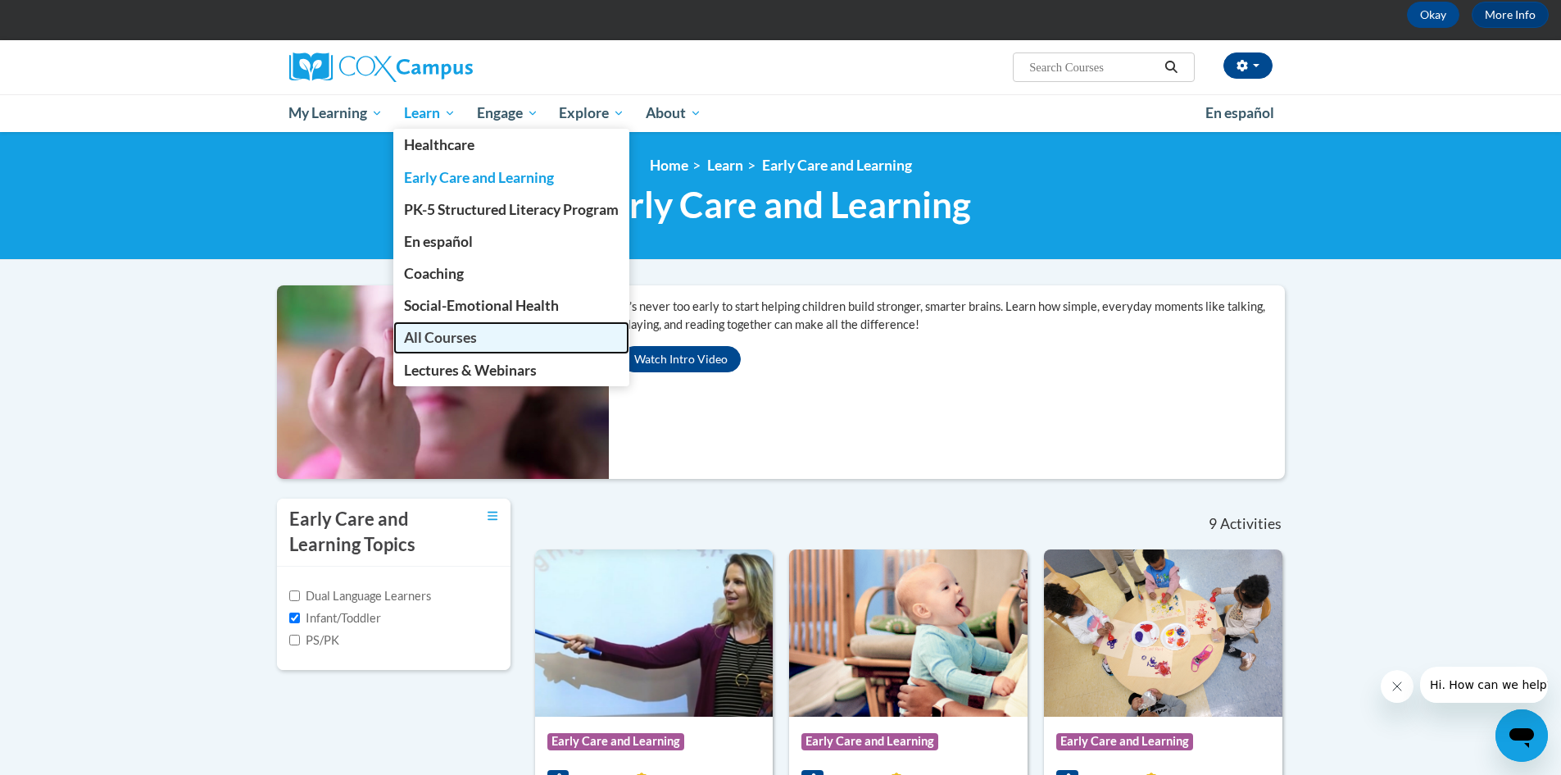
click at [434, 336] on span "All Courses" at bounding box center [440, 337] width 73 height 17
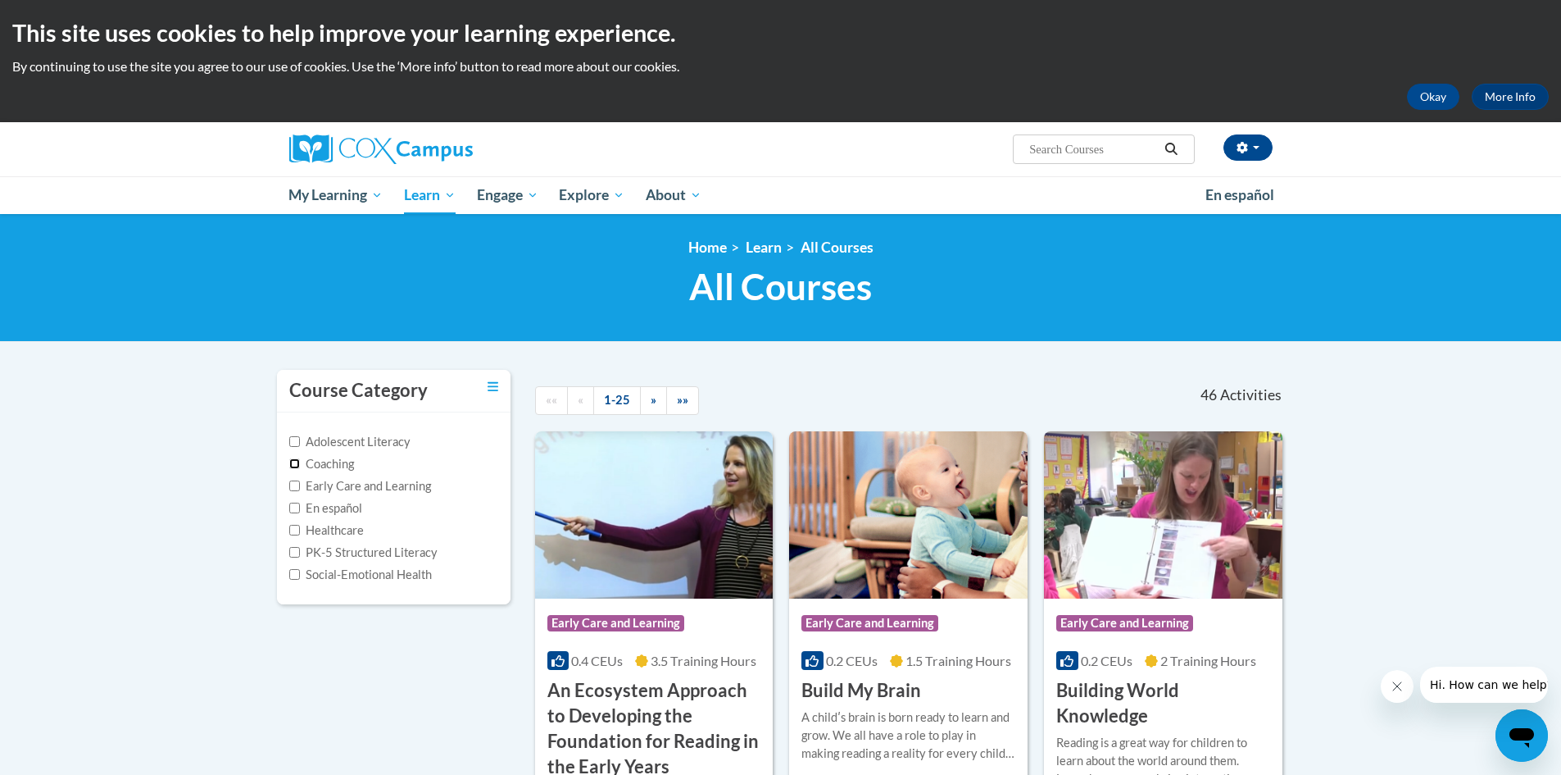
click at [293, 460] on input "Coaching" at bounding box center [294, 463] width 11 height 11
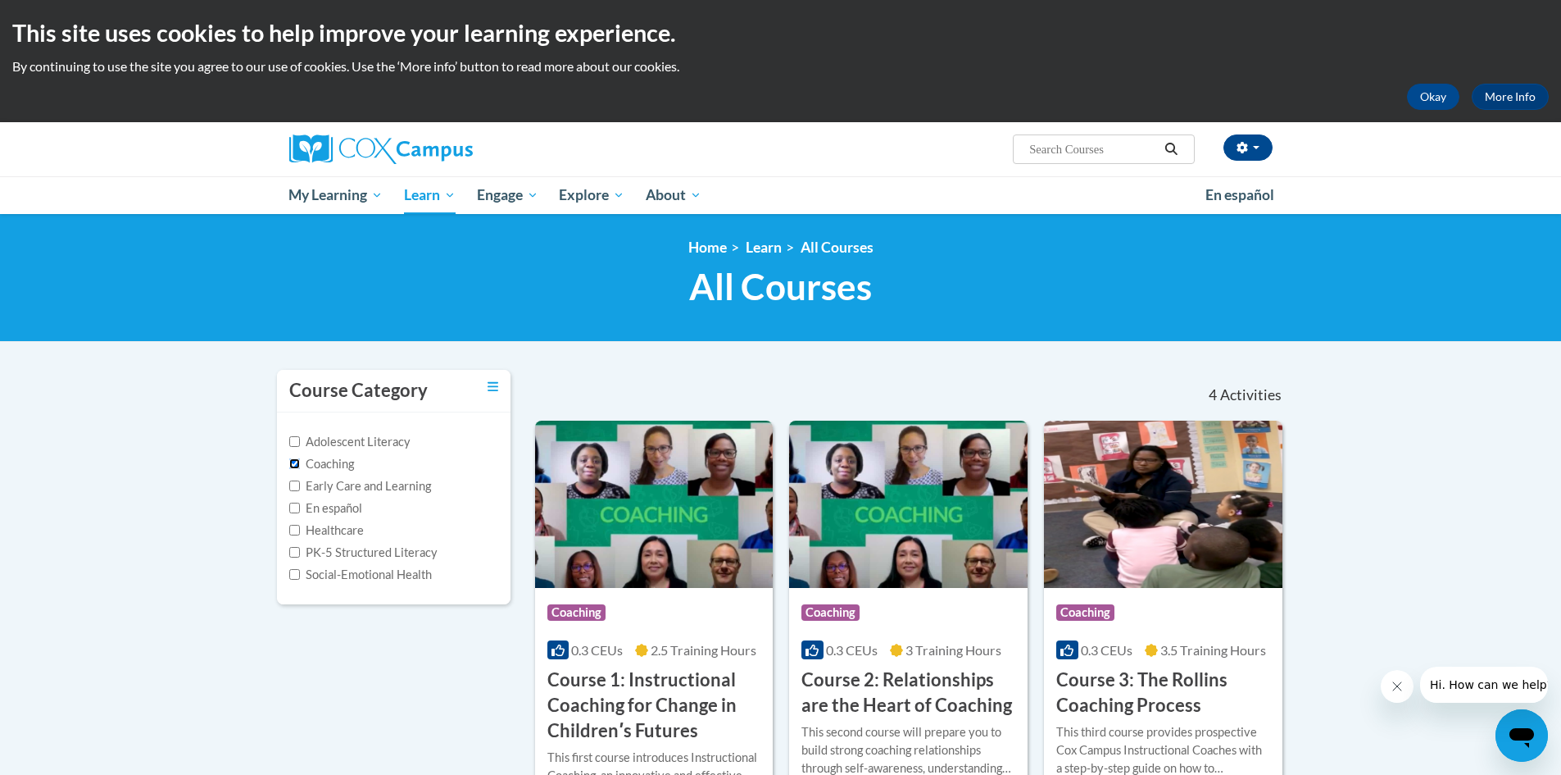
click at [293, 460] on input "Coaching" at bounding box center [294, 463] width 11 height 11
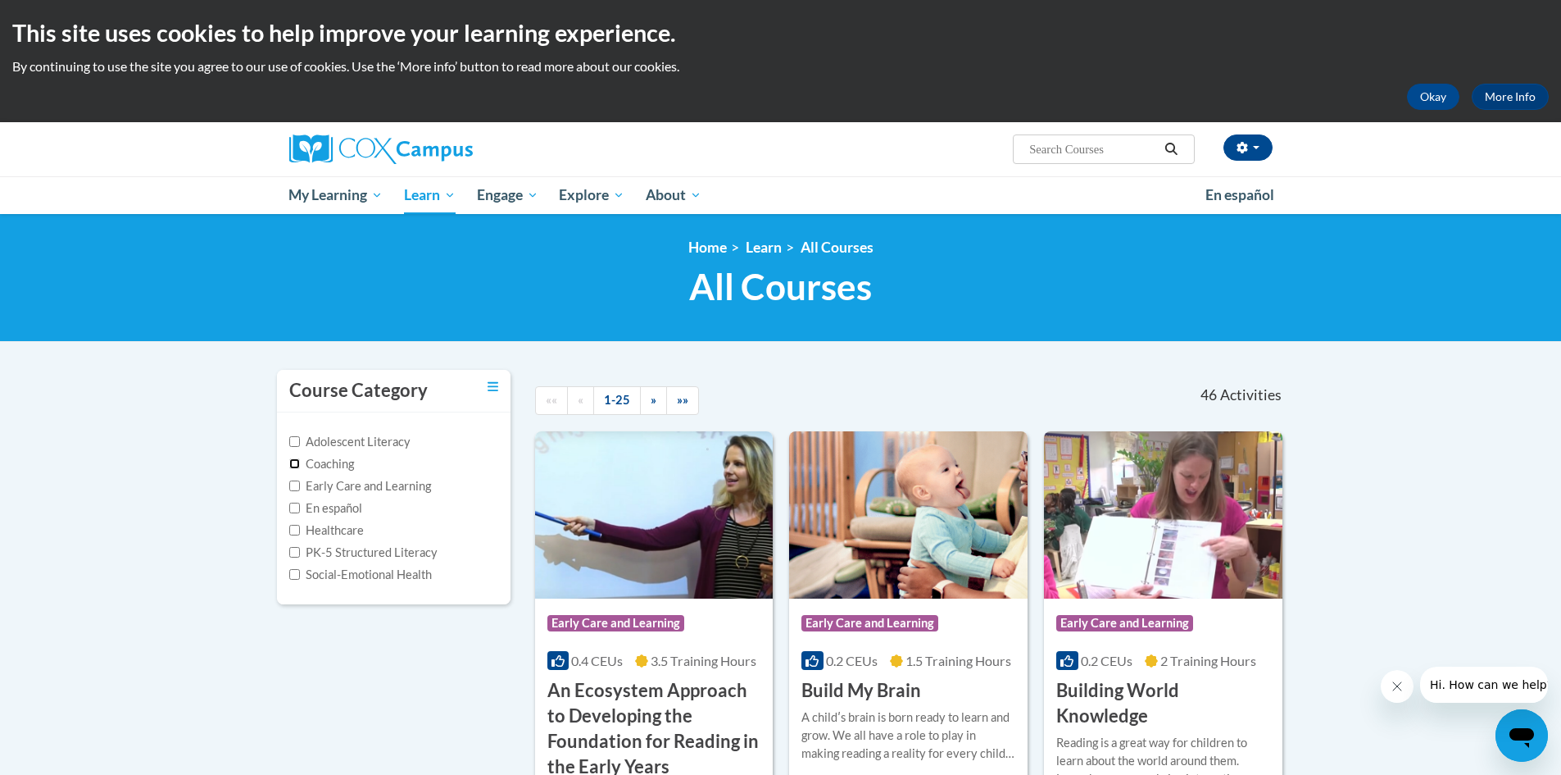
click at [293, 460] on input "Coaching" at bounding box center [294, 463] width 11 height 11
checkbox input "true"
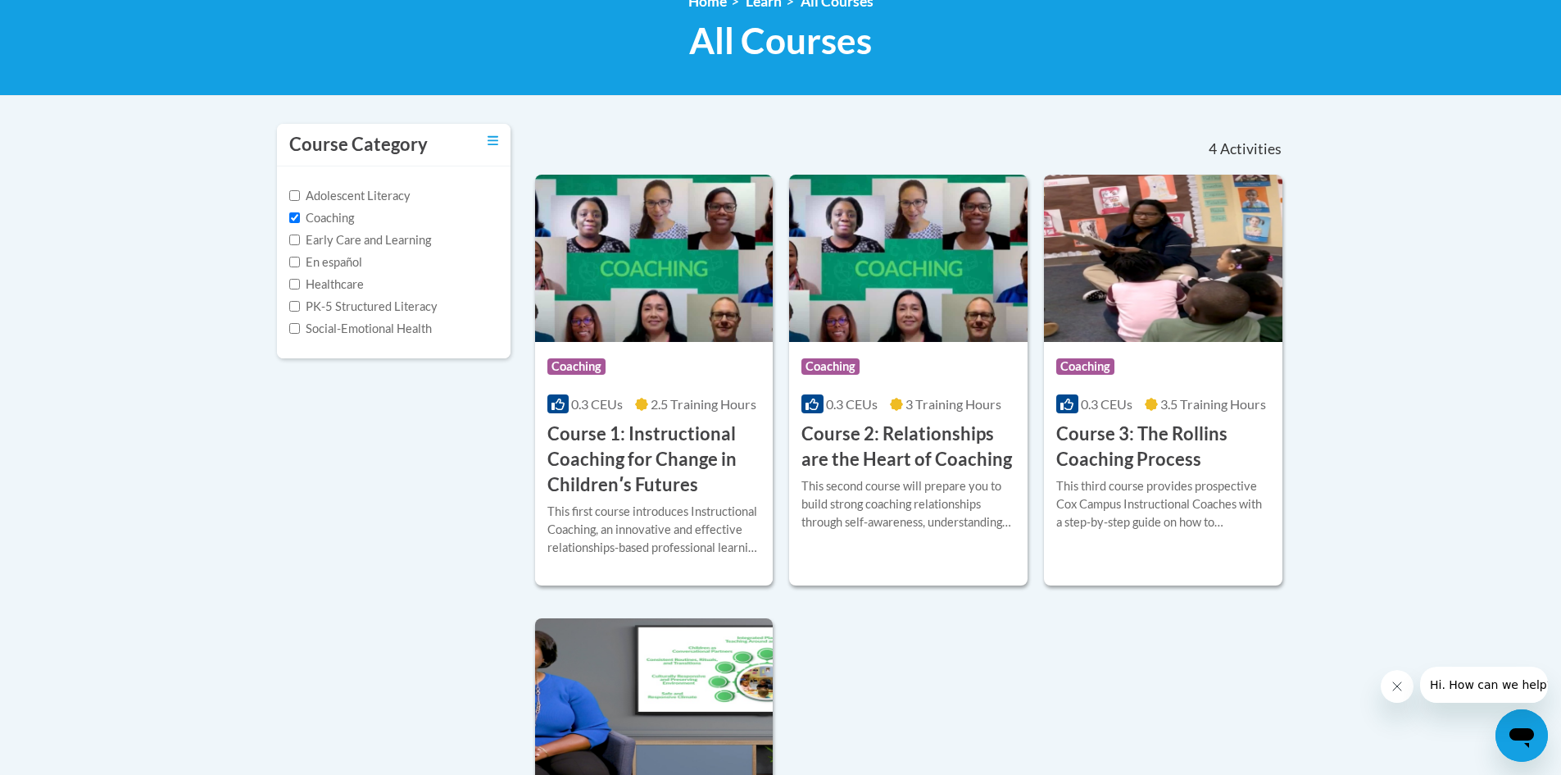
scroll to position [82, 0]
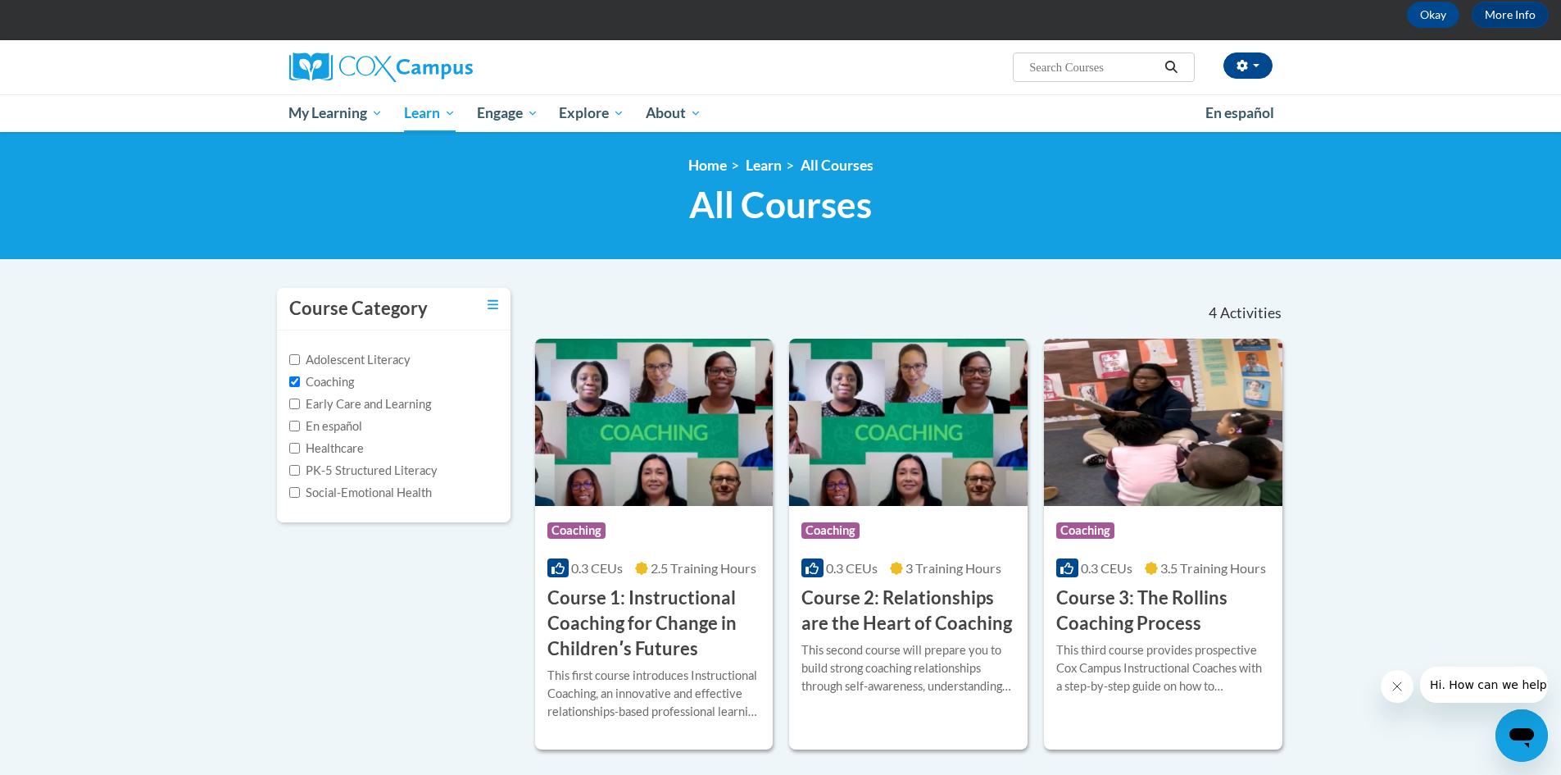
click at [301, 498] on label "Social-Emotional Health" at bounding box center [360, 493] width 143 height 18
click at [300, 498] on input "Social-Emotional Health" at bounding box center [294, 492] width 11 height 11
checkbox input "true"
click at [297, 377] on input "Coaching" at bounding box center [294, 381] width 11 height 11
checkbox input "false"
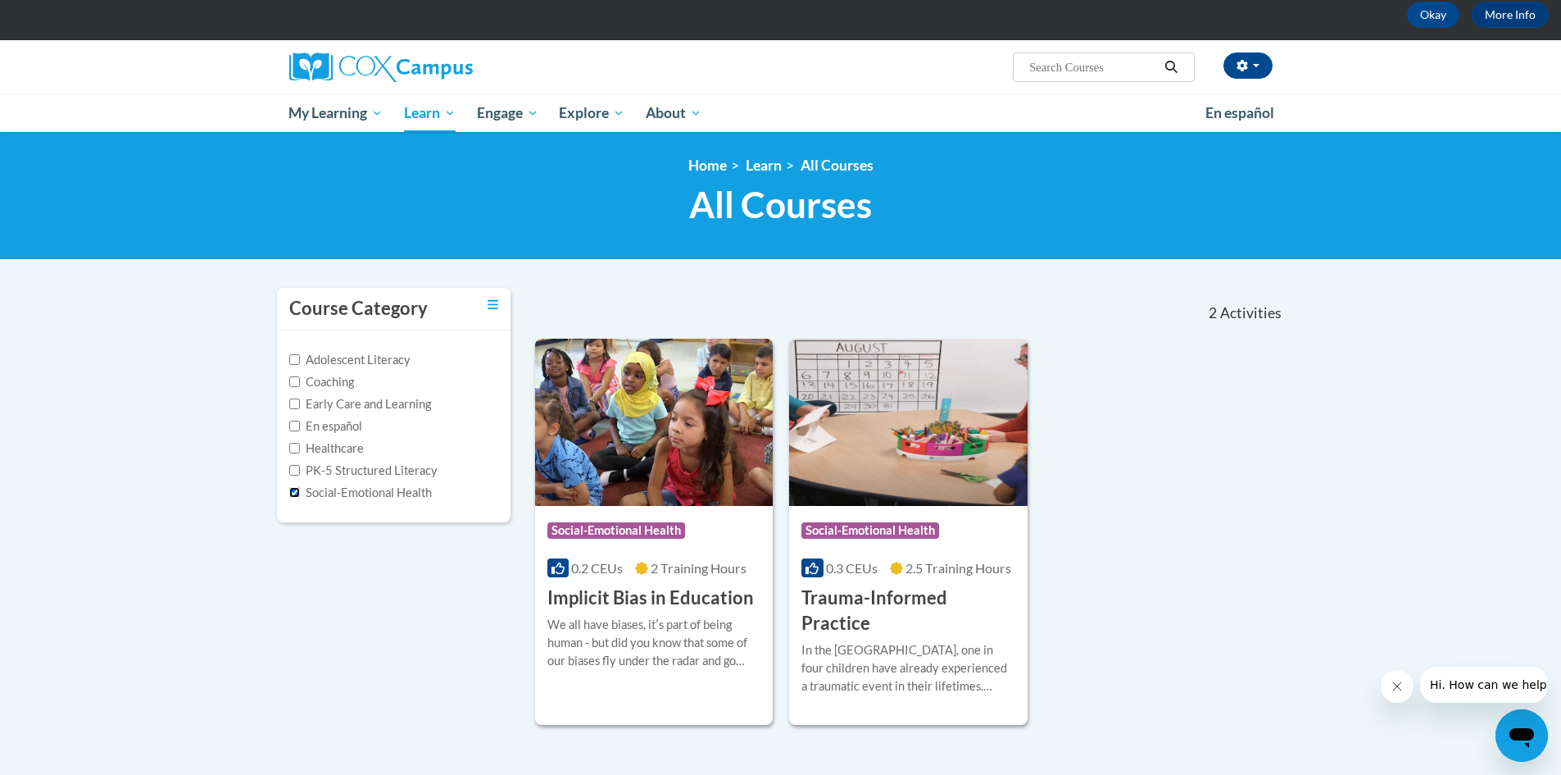
click at [295, 491] on input "Social-Emotional Health" at bounding box center [294, 492] width 11 height 11
checkbox input "false"
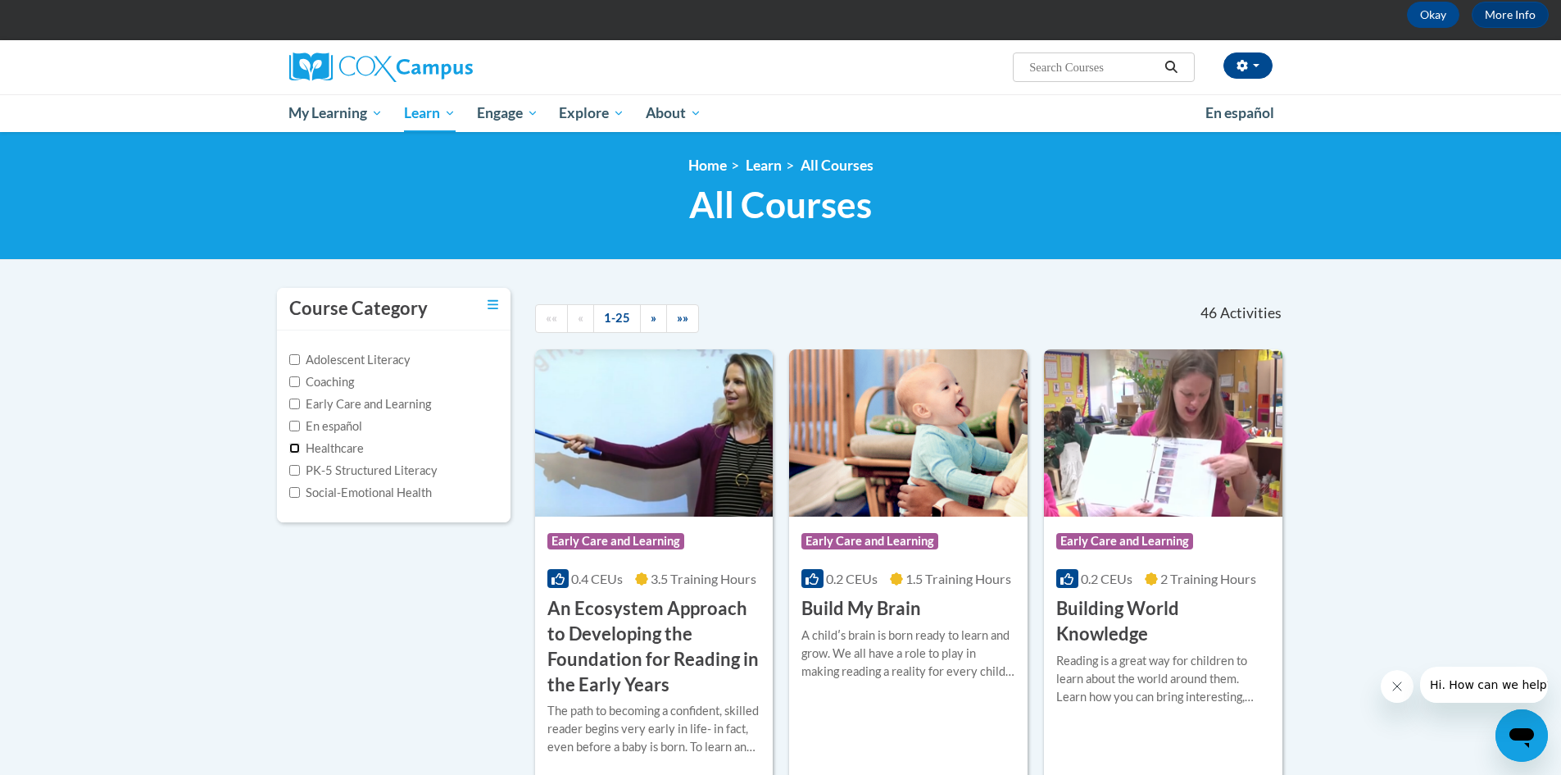
click at [296, 452] on input "Healthcare" at bounding box center [294, 448] width 11 height 11
checkbox input "true"
